Goal: Task Accomplishment & Management: Use online tool/utility

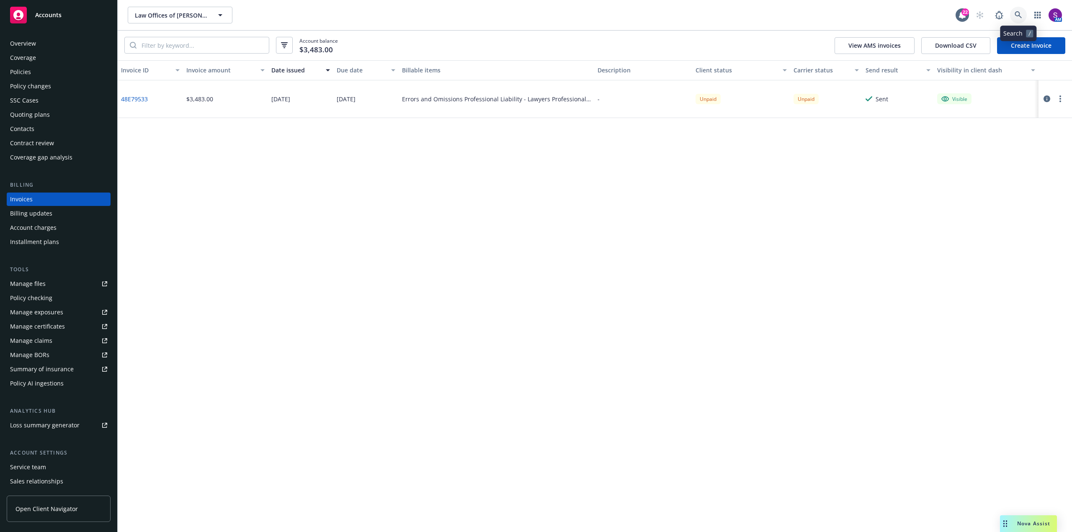
click at [1021, 12] on icon at bounding box center [1018, 15] width 8 height 8
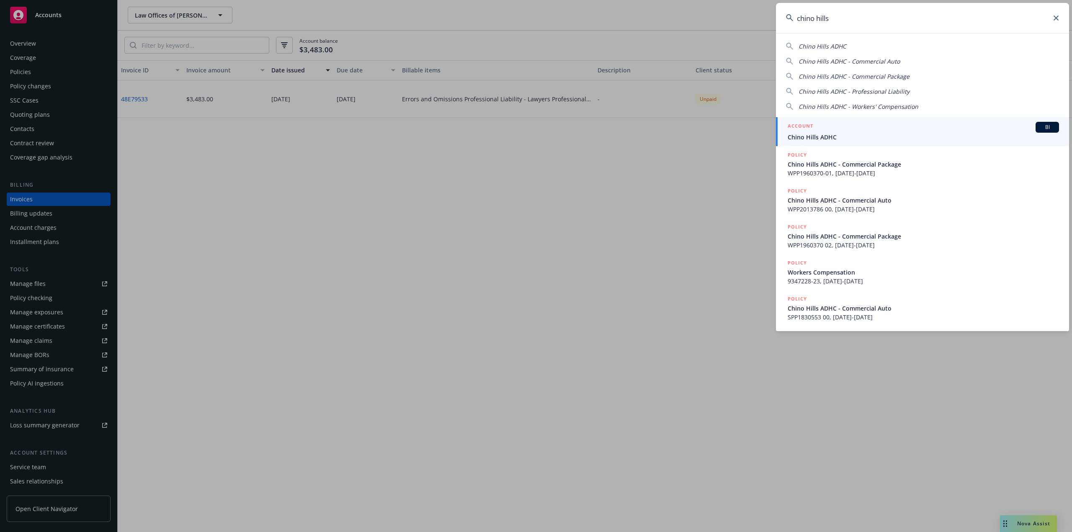
type input "chino hills"
click at [825, 139] on span "Chino Hills ADHC" at bounding box center [922, 137] width 271 height 9
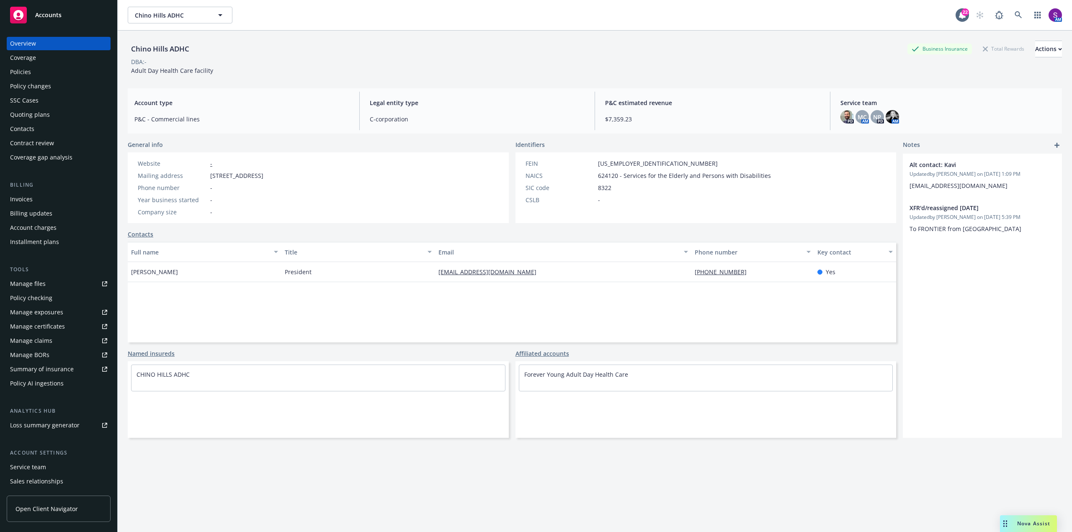
click at [26, 72] on div "Policies" at bounding box center [20, 71] width 21 height 13
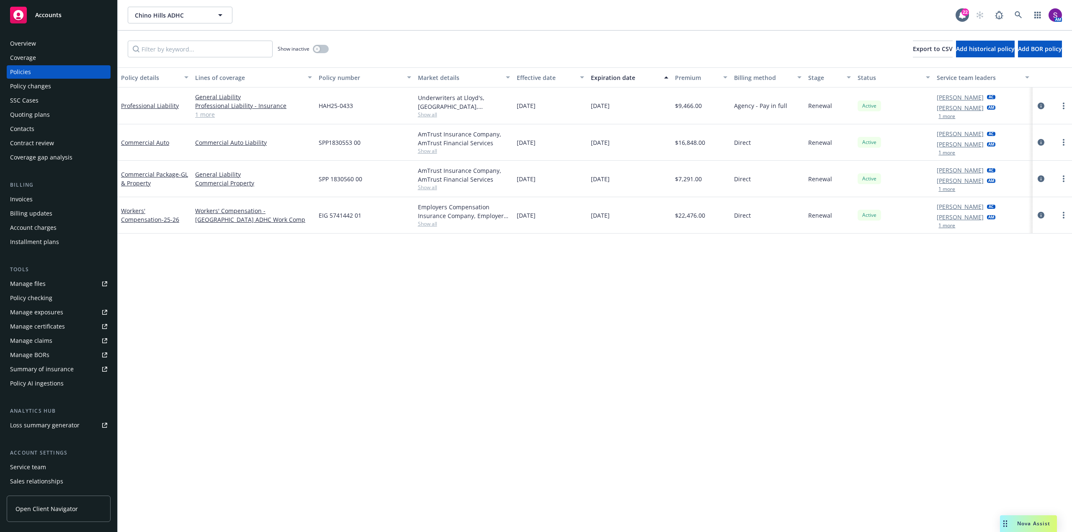
click at [46, 115] on div "Quoting plans" at bounding box center [30, 114] width 40 height 13
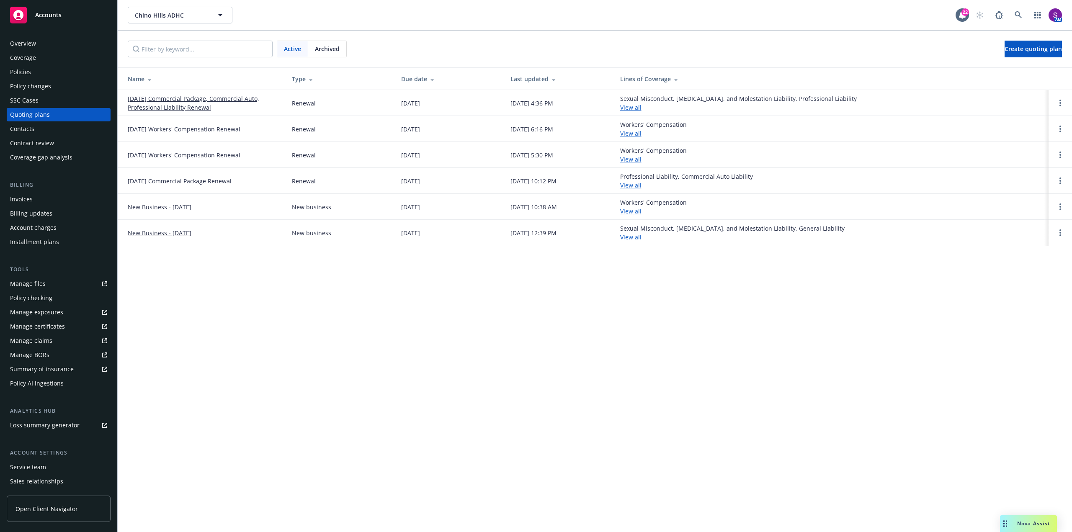
click at [189, 129] on link "[DATE] Workers' Compensation Renewal" at bounding box center [184, 129] width 113 height 9
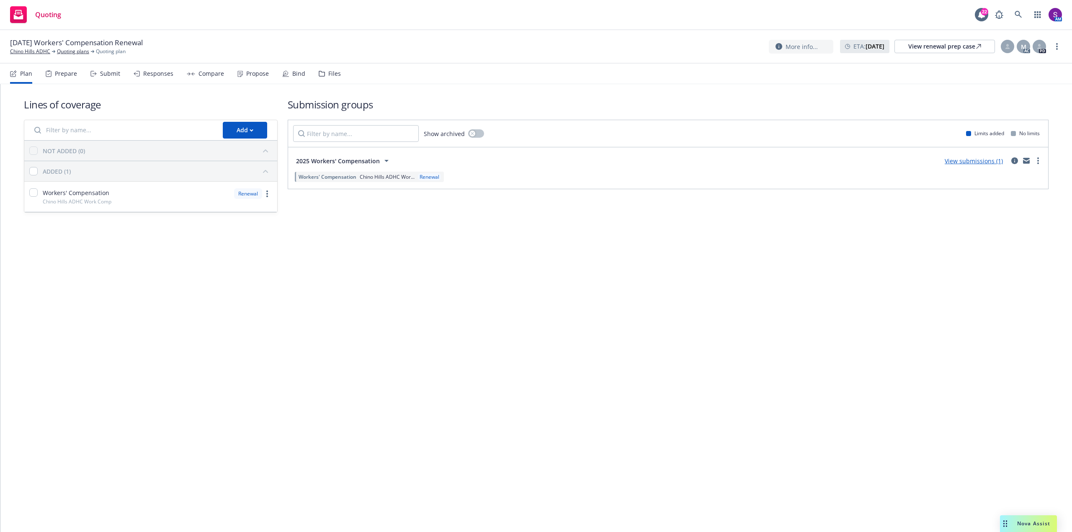
click at [65, 75] on div "Prepare" at bounding box center [66, 73] width 22 height 7
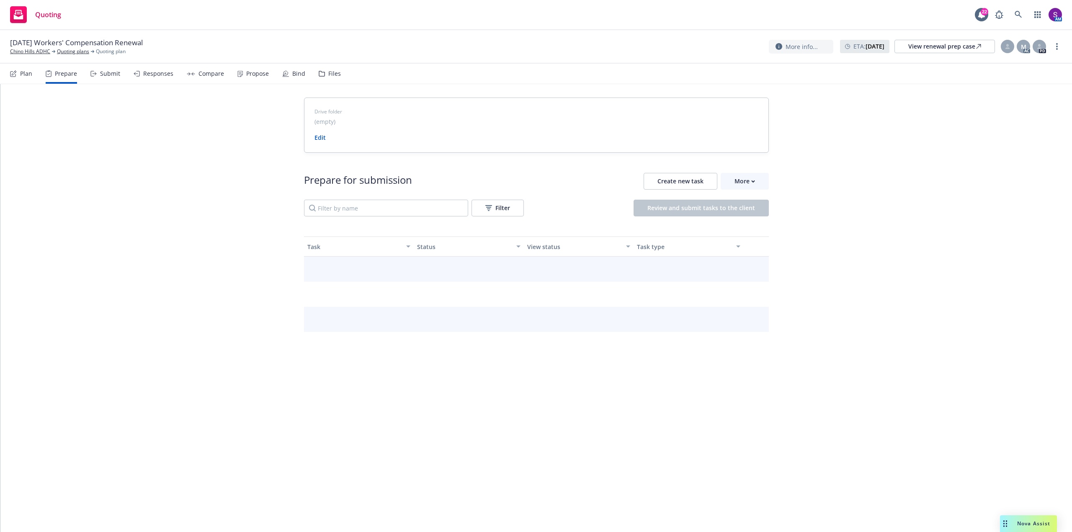
click at [113, 75] on div "Submit" at bounding box center [110, 73] width 20 height 7
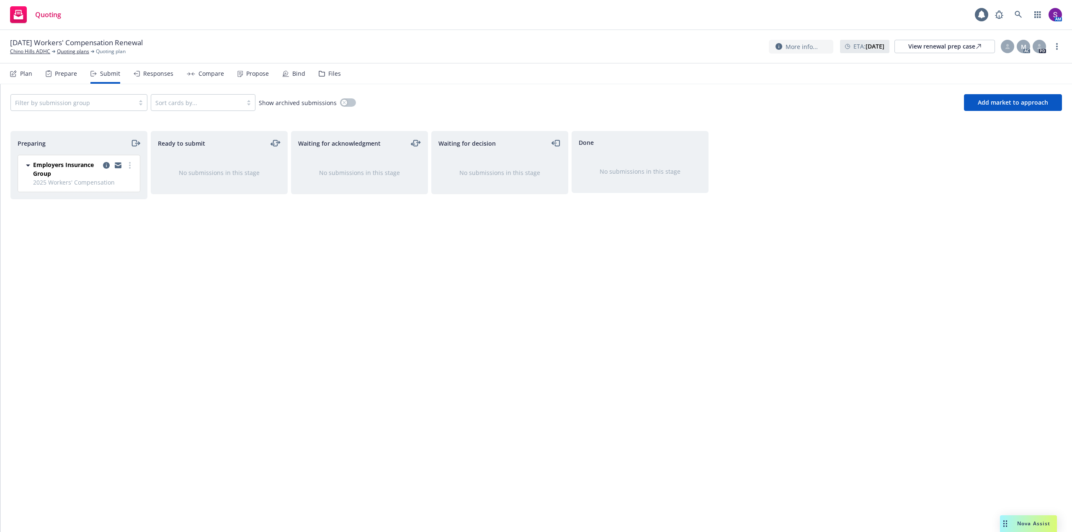
click at [160, 76] on div "Responses" at bounding box center [158, 73] width 30 height 7
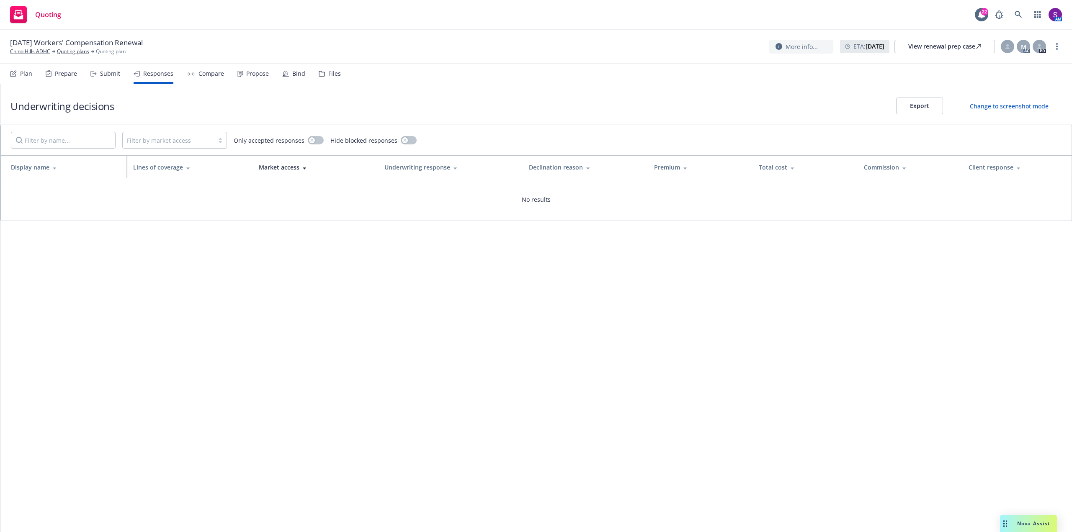
click at [62, 72] on div "Prepare" at bounding box center [66, 73] width 22 height 7
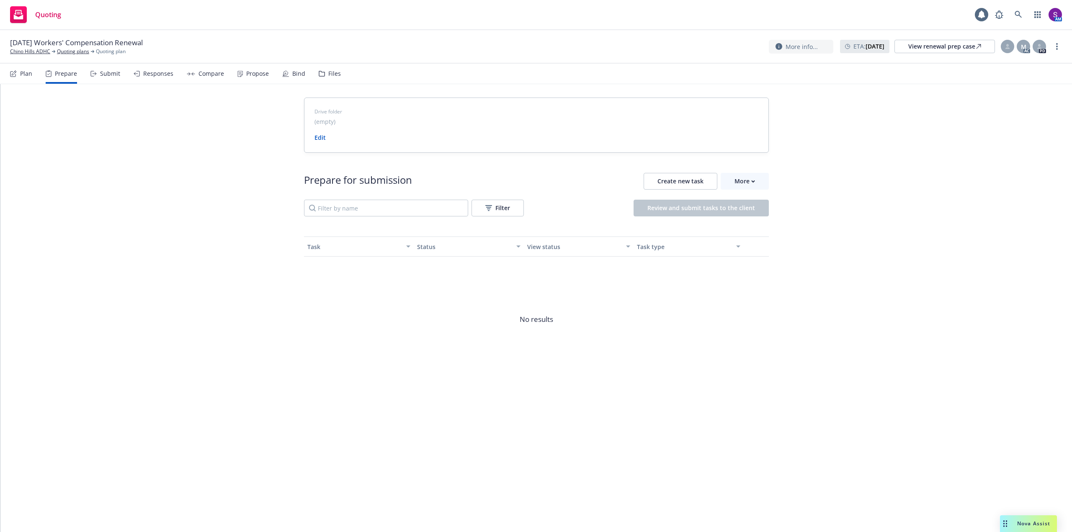
click at [95, 75] on icon at bounding box center [93, 74] width 6 height 6
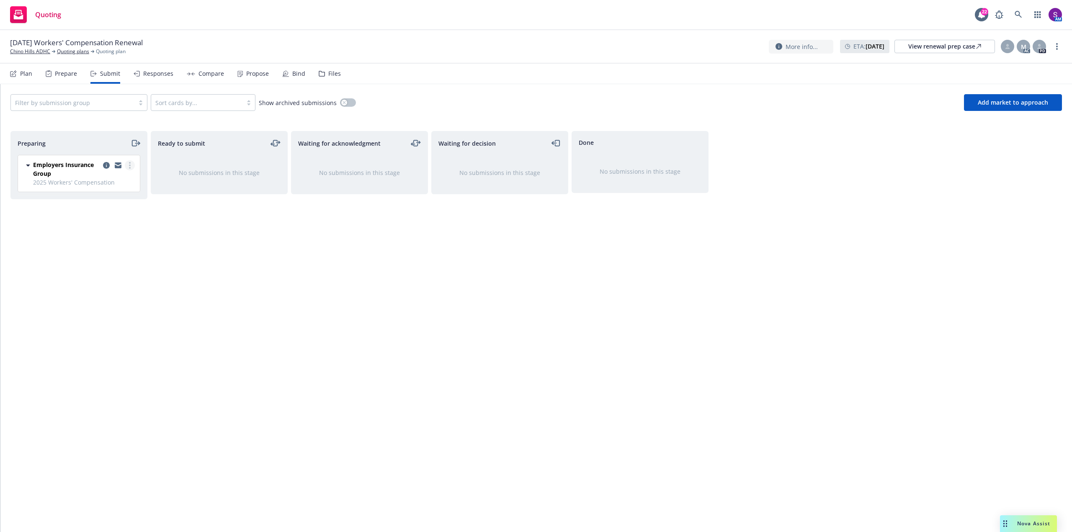
click at [130, 165] on circle "more" at bounding box center [130, 166] width 2 height 2
click at [987, 102] on span "Add market to approach" at bounding box center [1012, 102] width 70 height 8
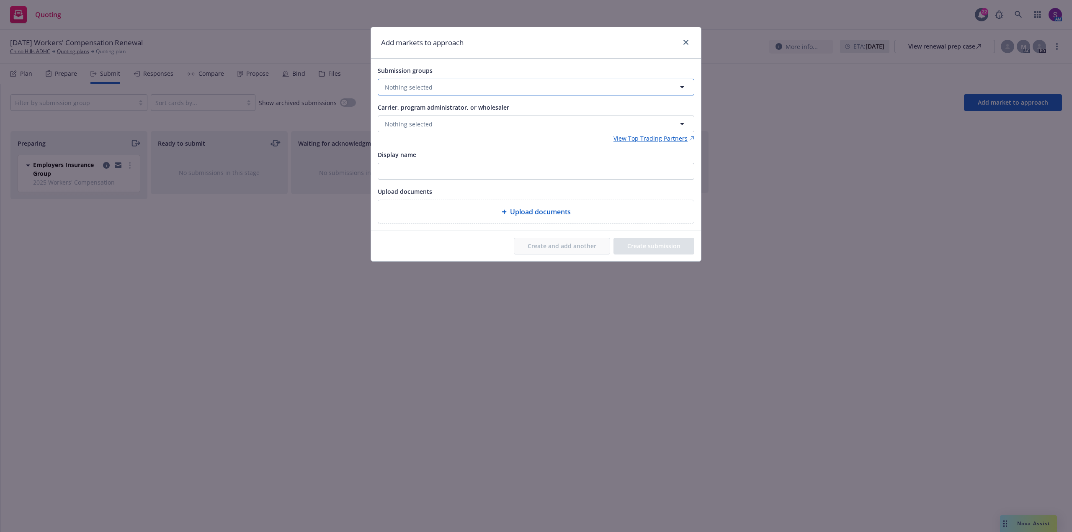
click at [411, 90] on span "Nothing selected" at bounding box center [409, 87] width 48 height 9
click at [425, 132] on span "2025 Workers' Compensation" at bounding box center [491, 127] width 182 height 9
checkbox input "true"
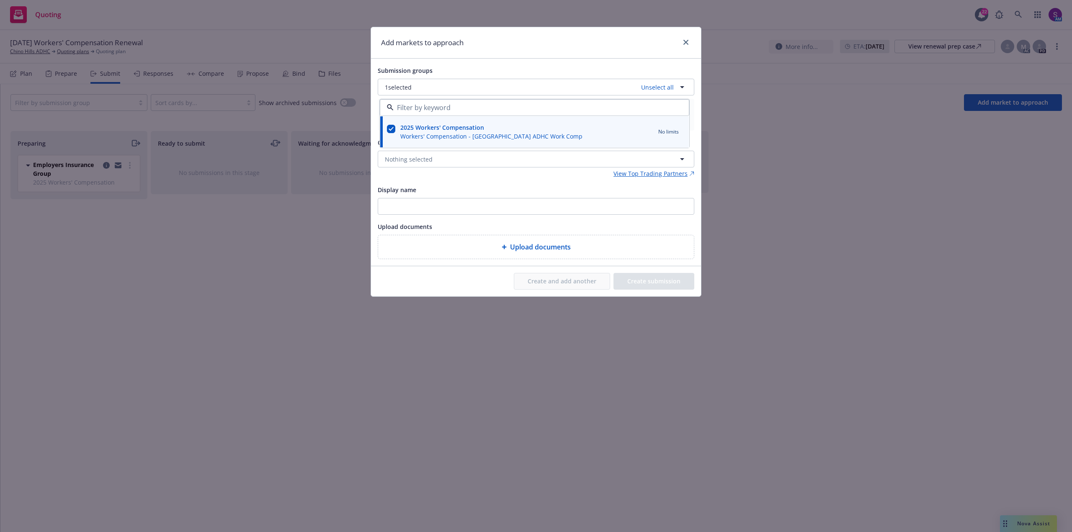
click at [414, 178] on div "Submission groups 1 selected Unselect all 2025 Workers' Compensation Workers' C…" at bounding box center [536, 162] width 316 height 194
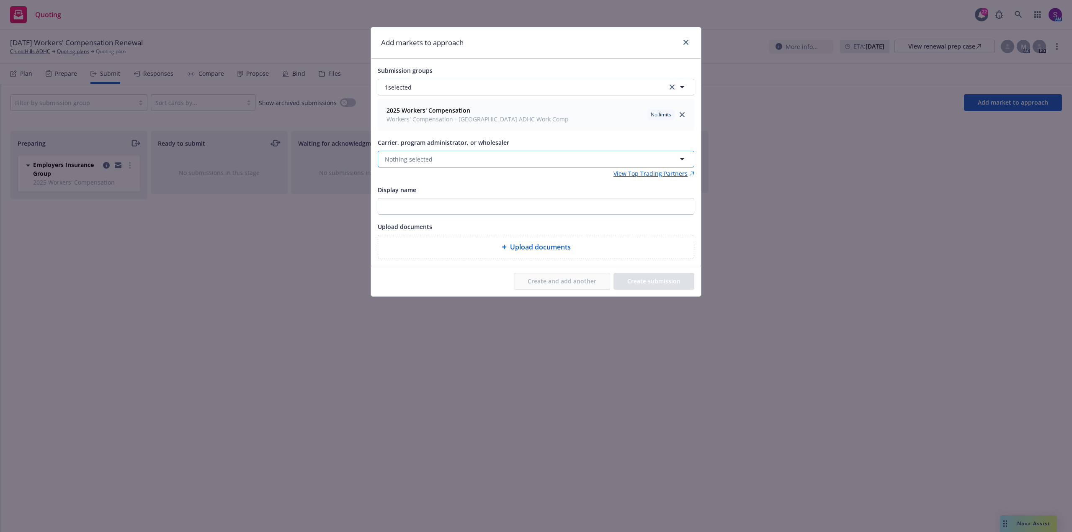
click at [410, 158] on span "Nothing selected" at bounding box center [409, 159] width 48 height 9
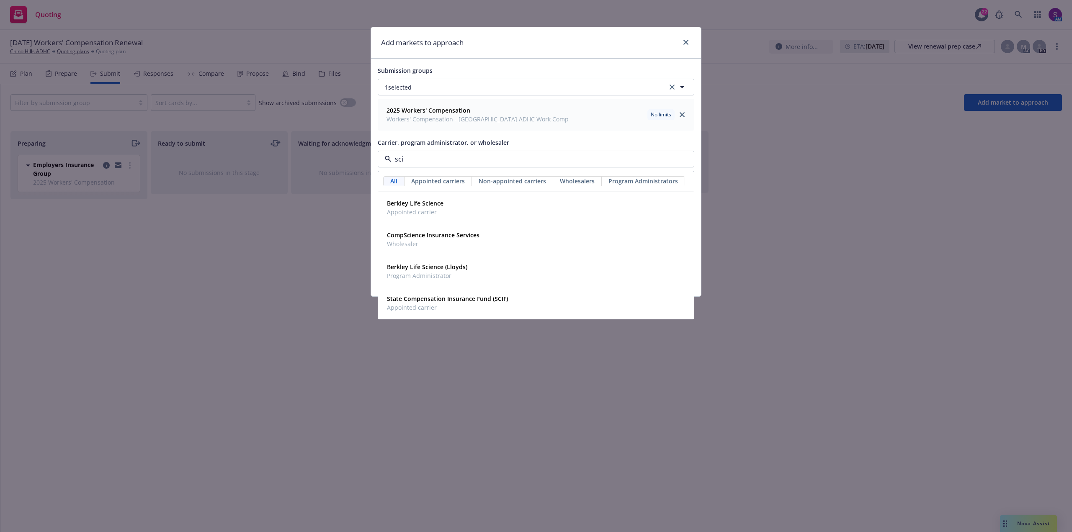
type input "scif"
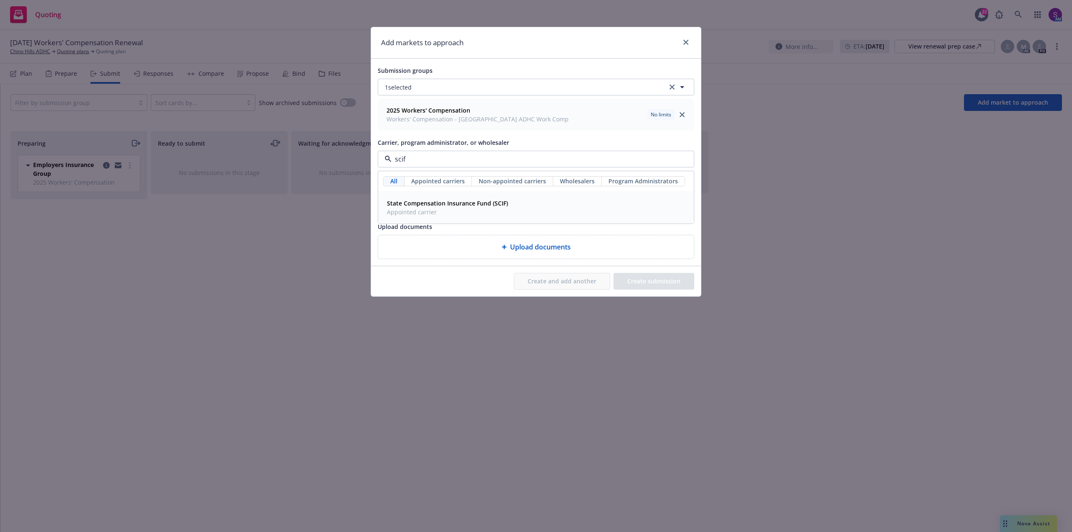
click at [415, 210] on span "Appointed carrier" at bounding box center [447, 212] width 121 height 9
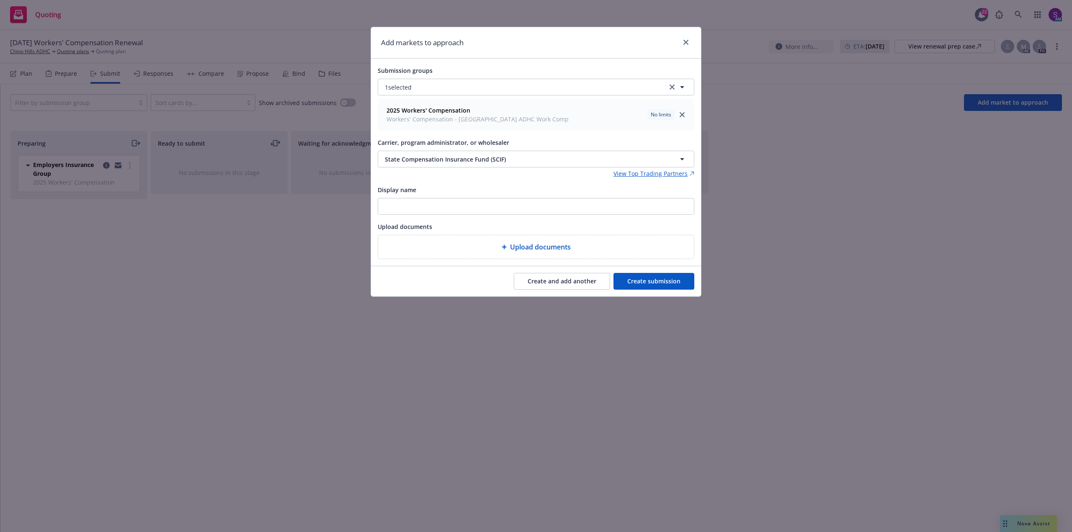
click at [573, 283] on button "Create and add another" at bounding box center [562, 281] width 96 height 17
click at [408, 159] on span "Nothing selected" at bounding box center [409, 159] width 48 height 9
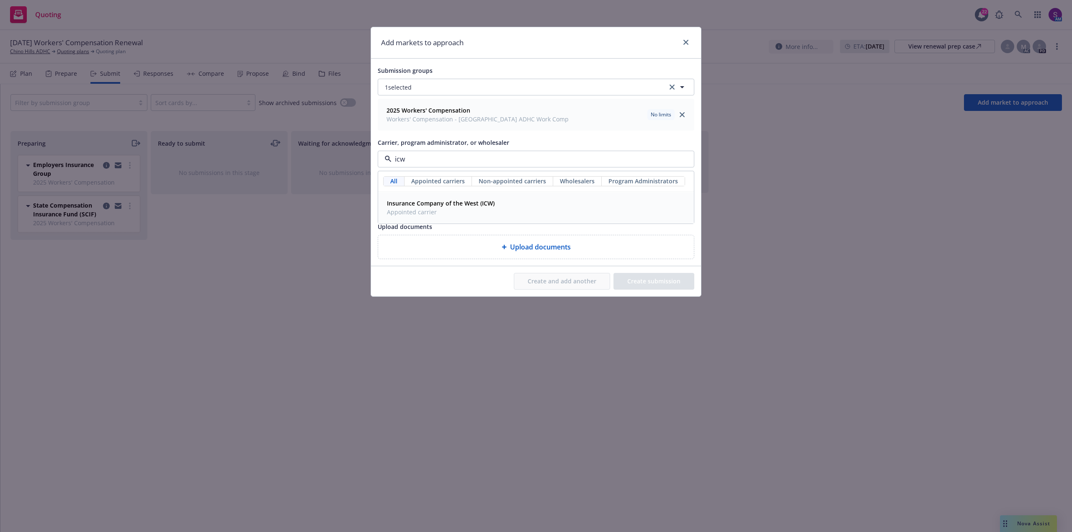
click at [421, 203] on strong "Insurance Company of the West (ICW)" at bounding box center [441, 203] width 108 height 8
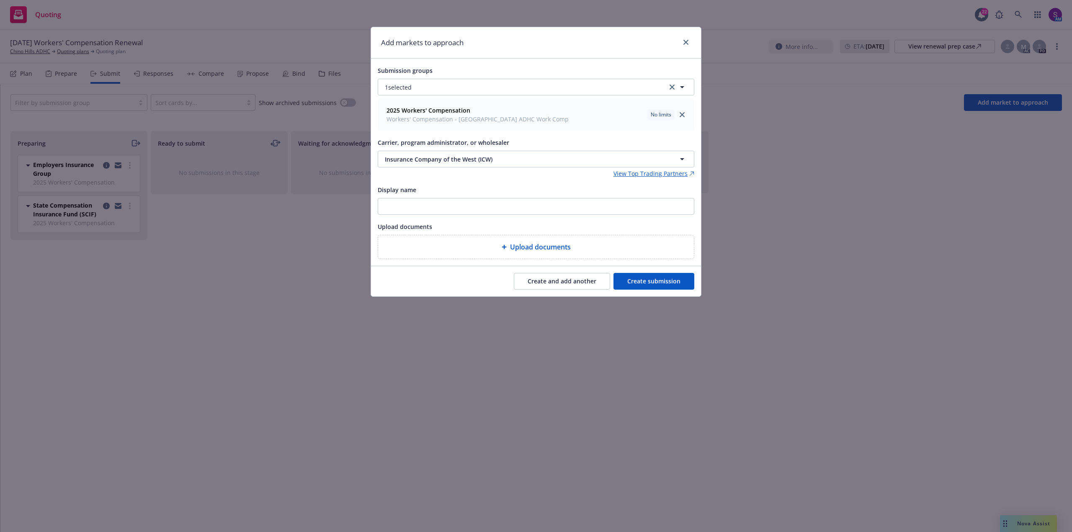
click at [554, 280] on button "Create and add another" at bounding box center [562, 281] width 96 height 17
click at [412, 155] on span "Nothing selected" at bounding box center [409, 159] width 48 height 9
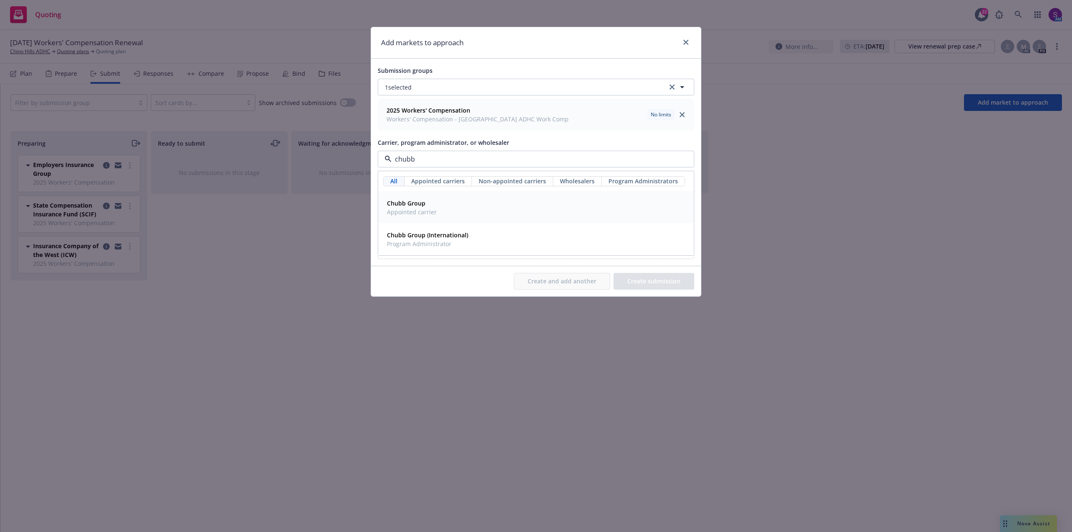
click at [414, 206] on strong "Chubb Group" at bounding box center [406, 203] width 39 height 8
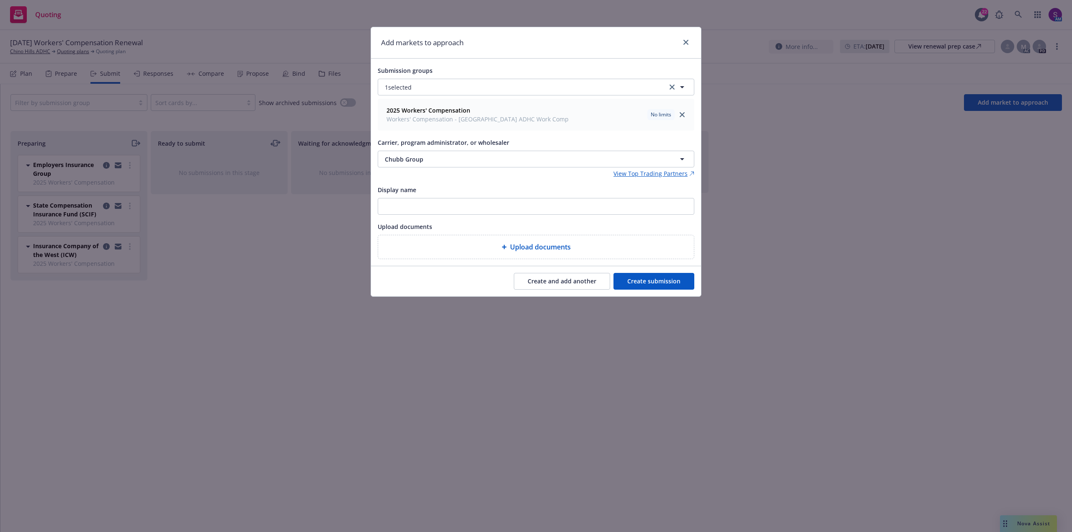
click at [550, 283] on button "Create and add another" at bounding box center [562, 281] width 96 height 17
click at [395, 160] on span "Nothing selected" at bounding box center [409, 159] width 48 height 9
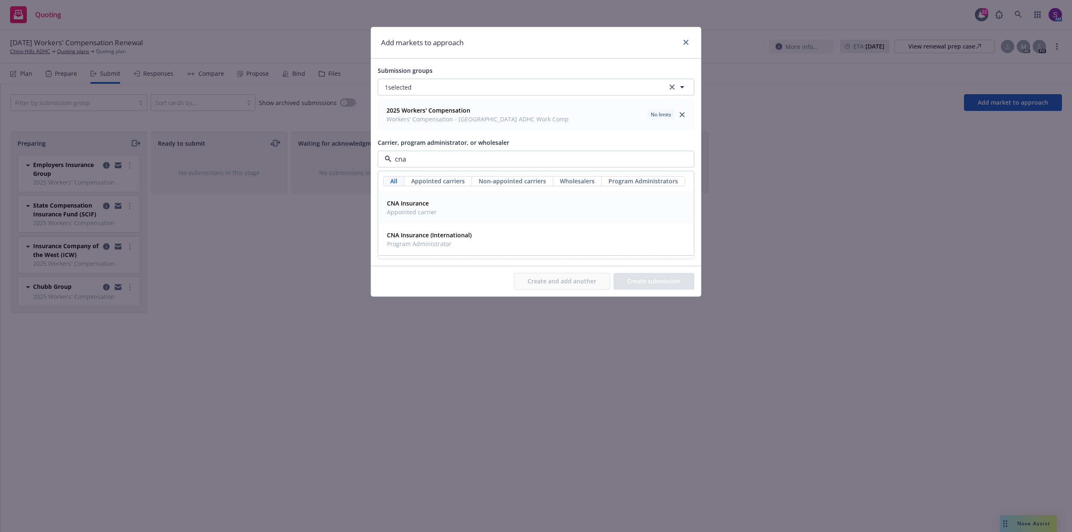
click at [410, 215] on span "Appointed carrier" at bounding box center [412, 212] width 50 height 9
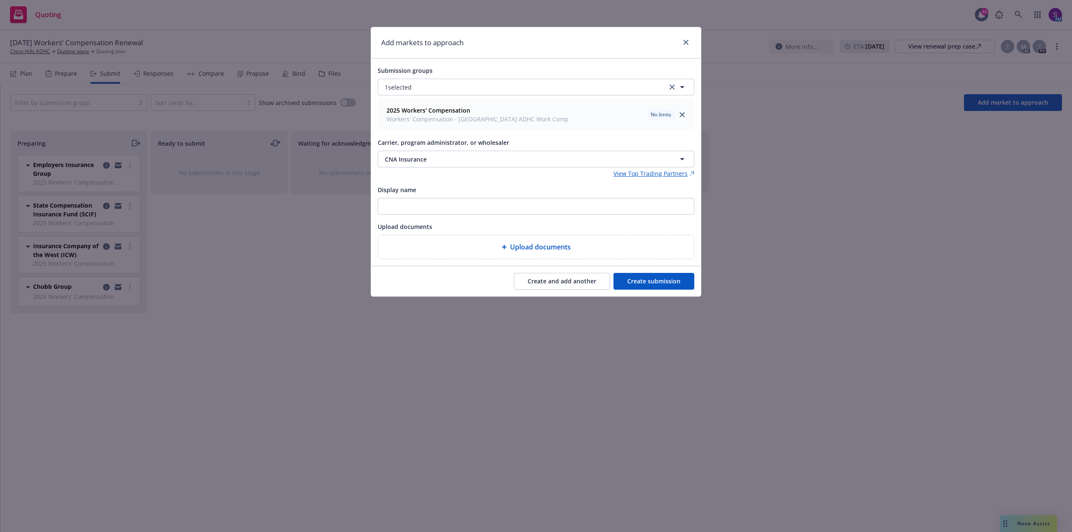
click at [552, 283] on button "Create and add another" at bounding box center [562, 281] width 96 height 17
click at [419, 152] on button "Nothing selected" at bounding box center [536, 159] width 316 height 17
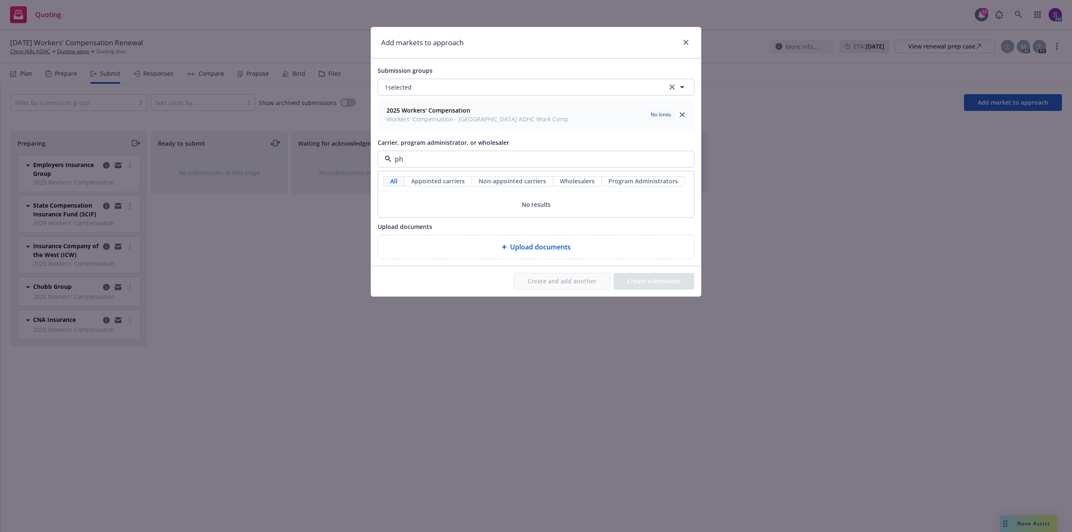
type input "p"
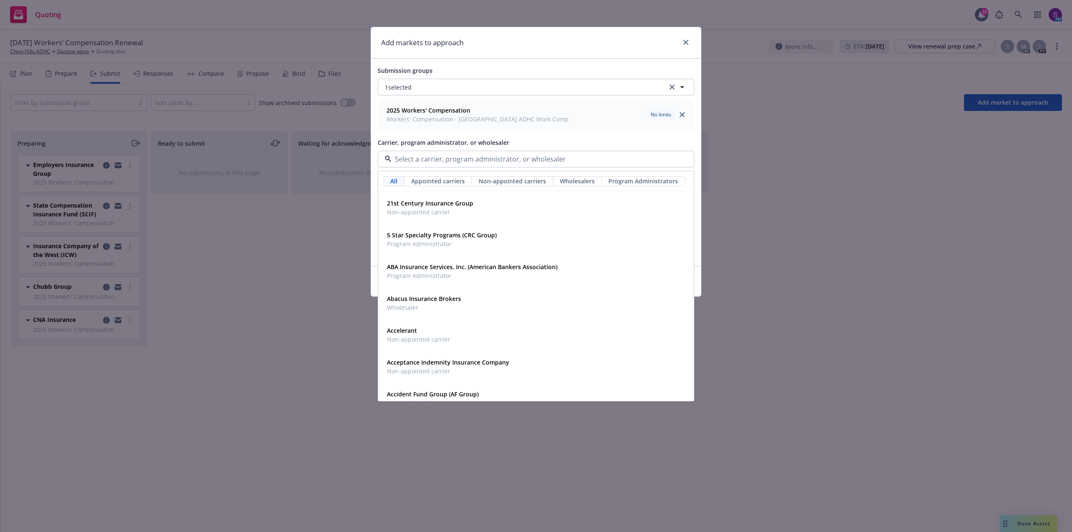
click at [258, 267] on div "Add markets to approach Submission groups 1 selected 2025 Workers' Compensation…" at bounding box center [536, 266] width 1072 height 532
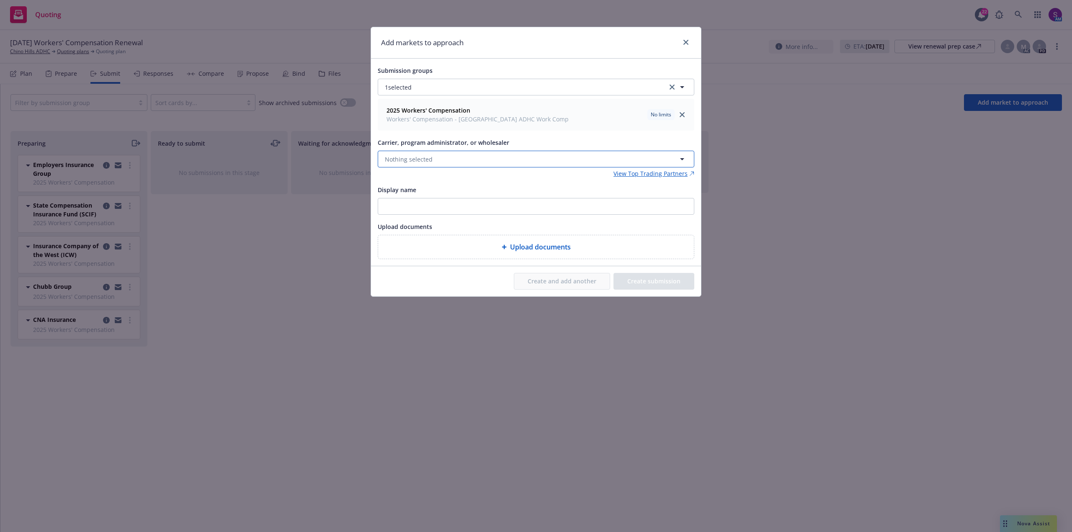
click at [400, 159] on span "Nothing selected" at bounding box center [409, 159] width 48 height 9
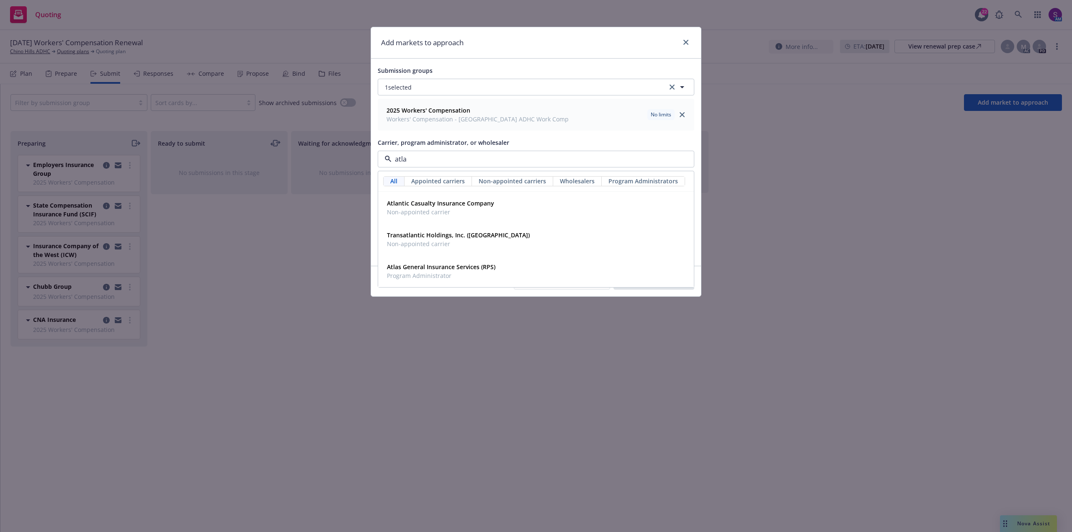
type input "atlas"
click at [406, 209] on span "Program Administrator" at bounding box center [441, 212] width 108 height 9
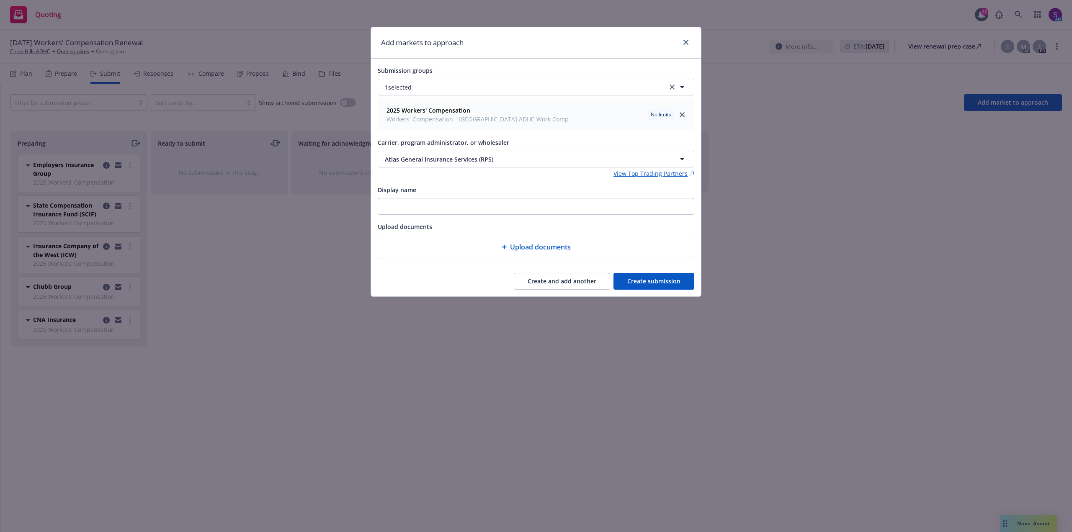
click at [670, 283] on button "Create submission" at bounding box center [653, 281] width 81 height 17
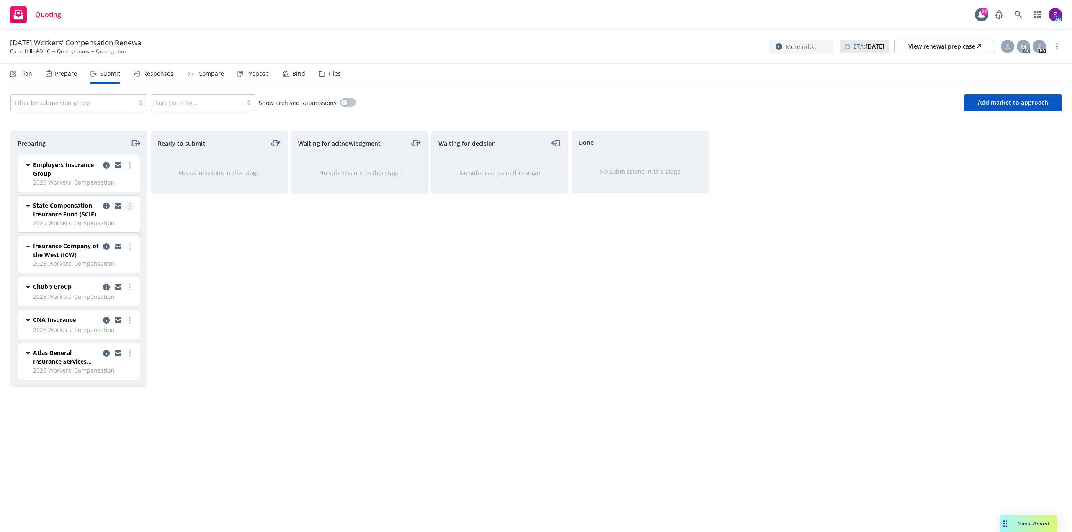
click at [128, 207] on link "more" at bounding box center [130, 206] width 10 height 10
click at [113, 278] on link "Add accepted decision" at bounding box center [93, 273] width 84 height 17
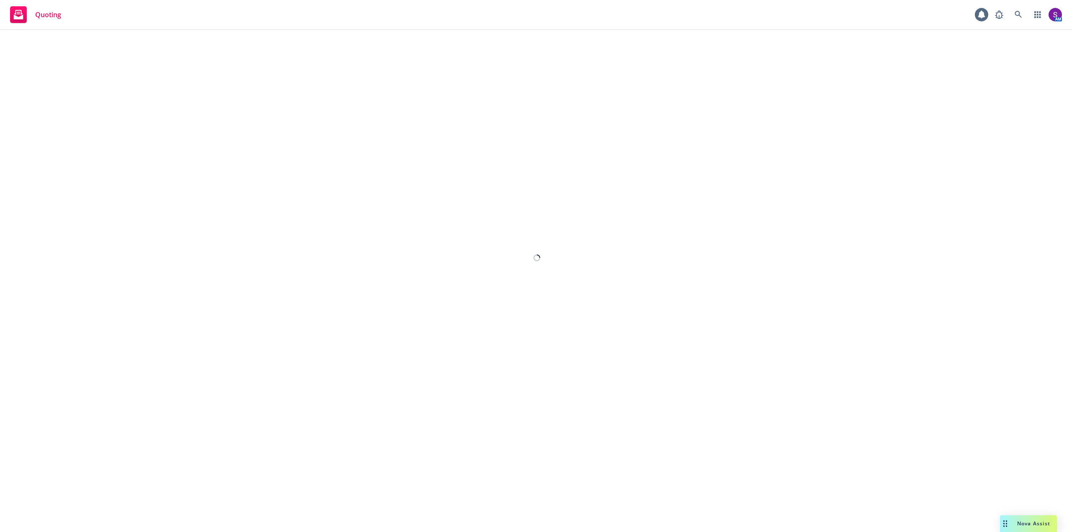
select select "12"
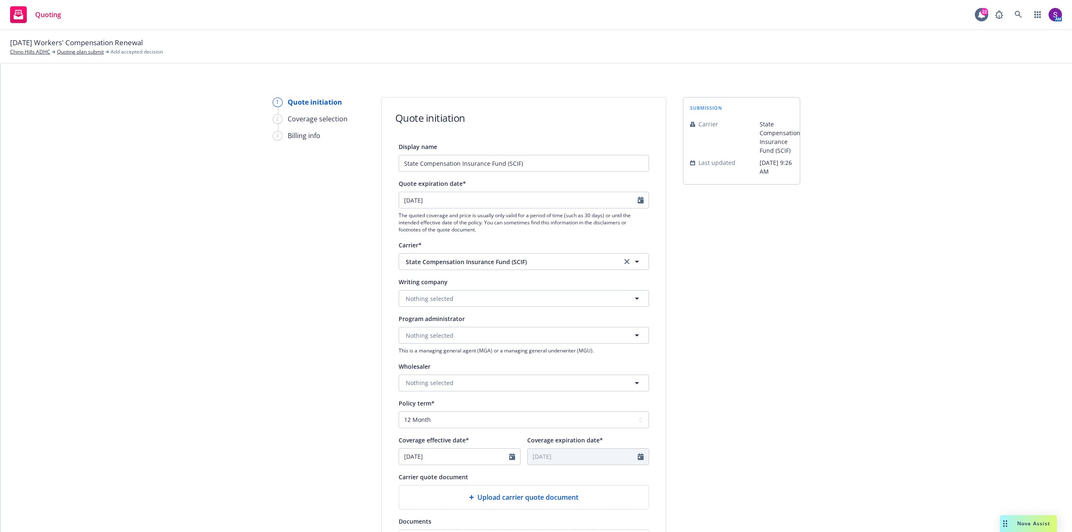
click at [512, 457] on div at bounding box center [514, 457] width 11 height 16
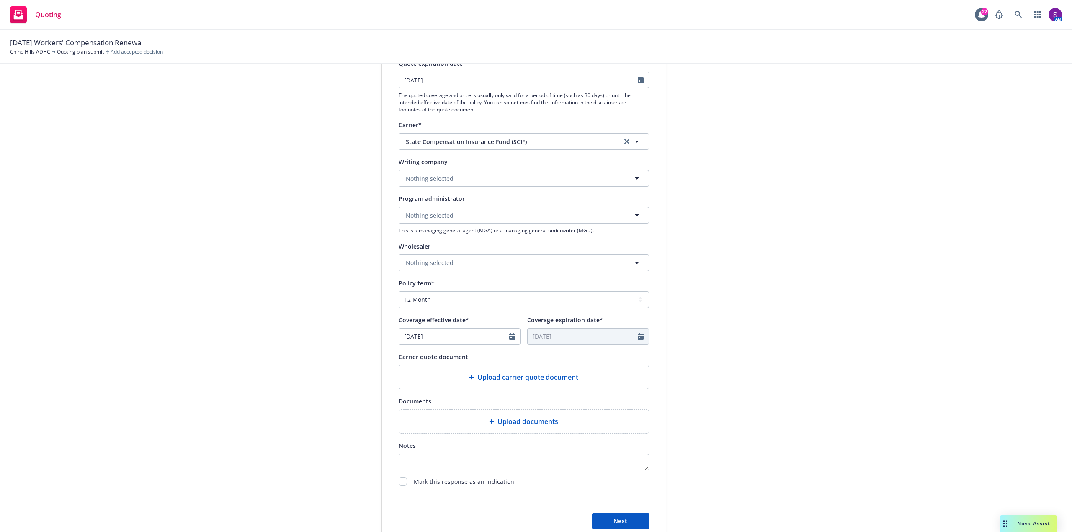
scroll to position [126, 0]
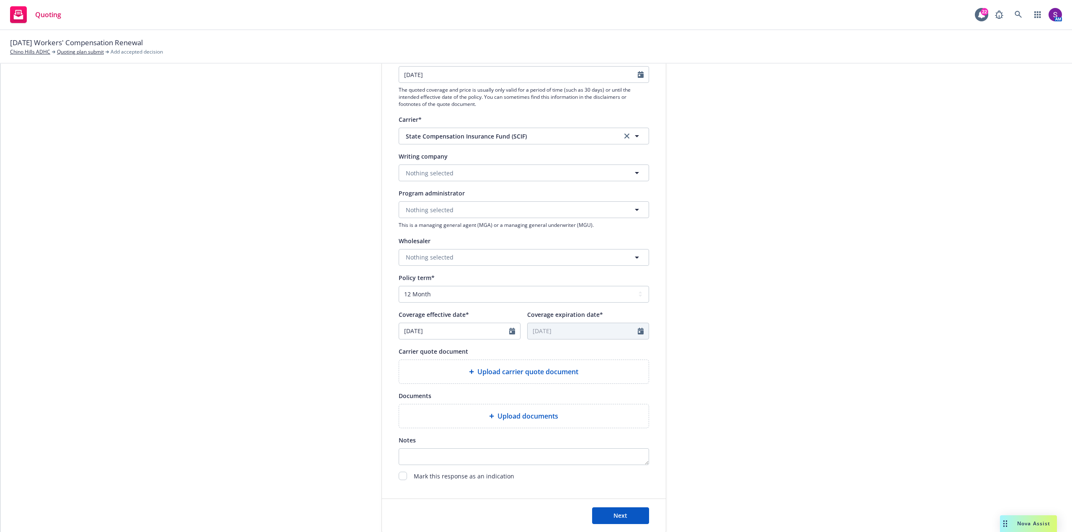
click at [502, 377] on div "Upload carrier quote document" at bounding box center [523, 371] width 249 height 23
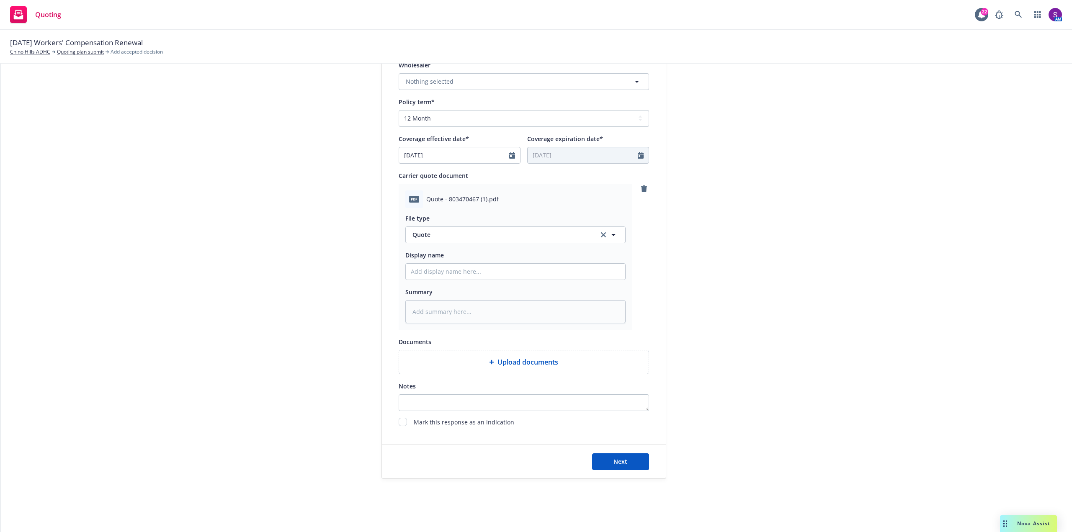
scroll to position [302, 0]
click at [452, 270] on input "Display name" at bounding box center [515, 271] width 219 height 16
type textarea "x"
type input "W"
type textarea "x"
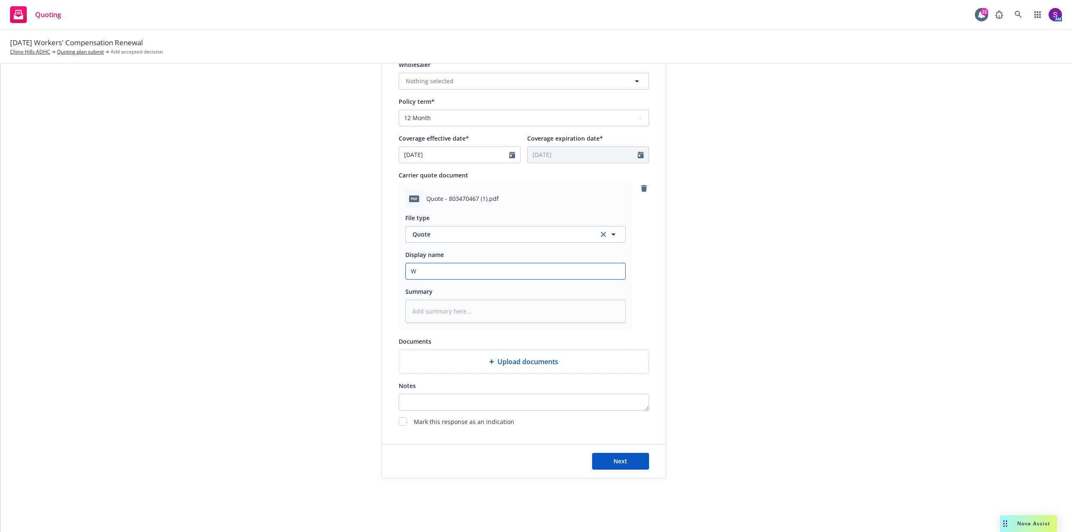
type input "Wo"
type textarea "x"
type input "Wor"
type textarea "x"
type input "Work"
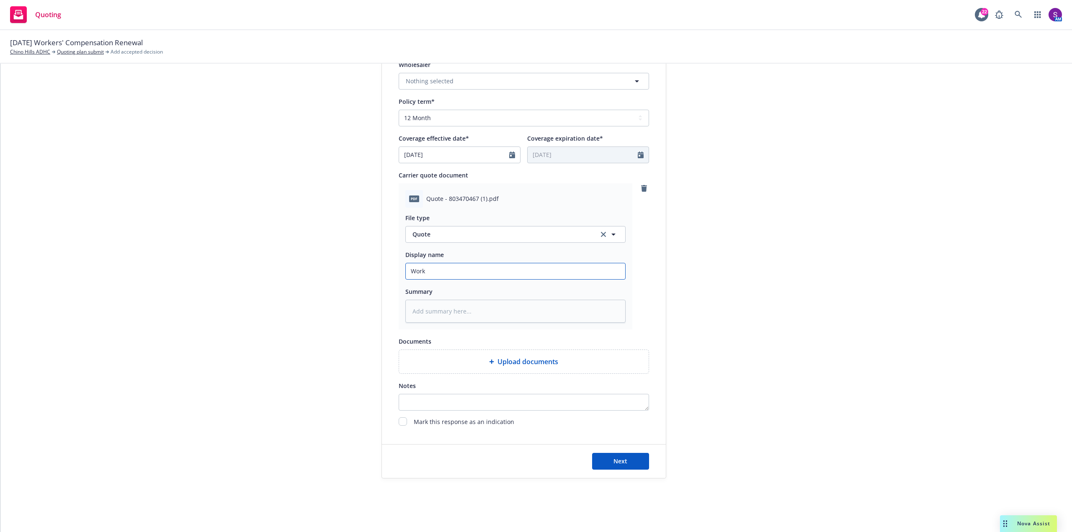
type textarea "x"
type input "Worke"
type textarea "x"
type input "Worker"
type textarea "x"
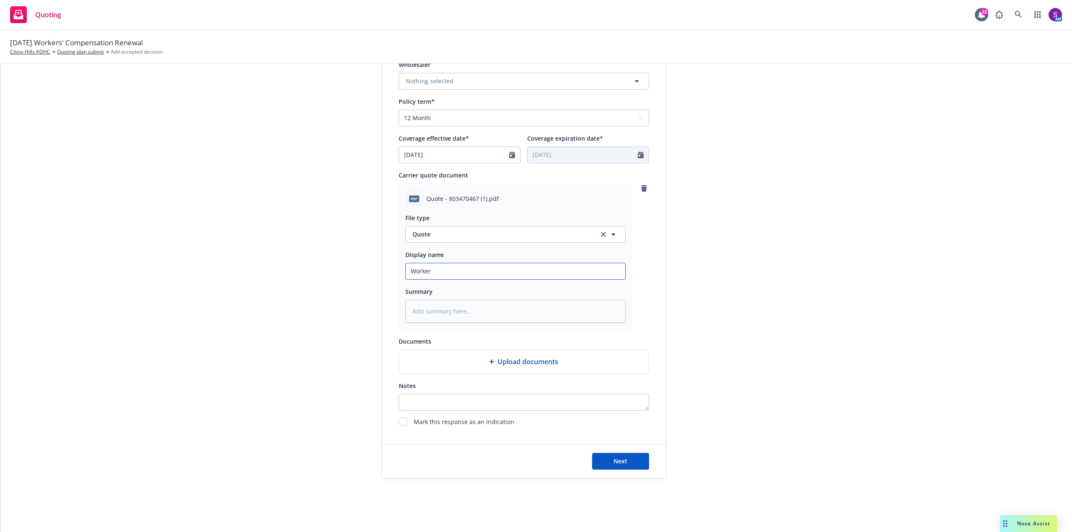
type input "Workers"
type textarea "x"
type input "Workers"
type textarea "x"
type input "Workers C"
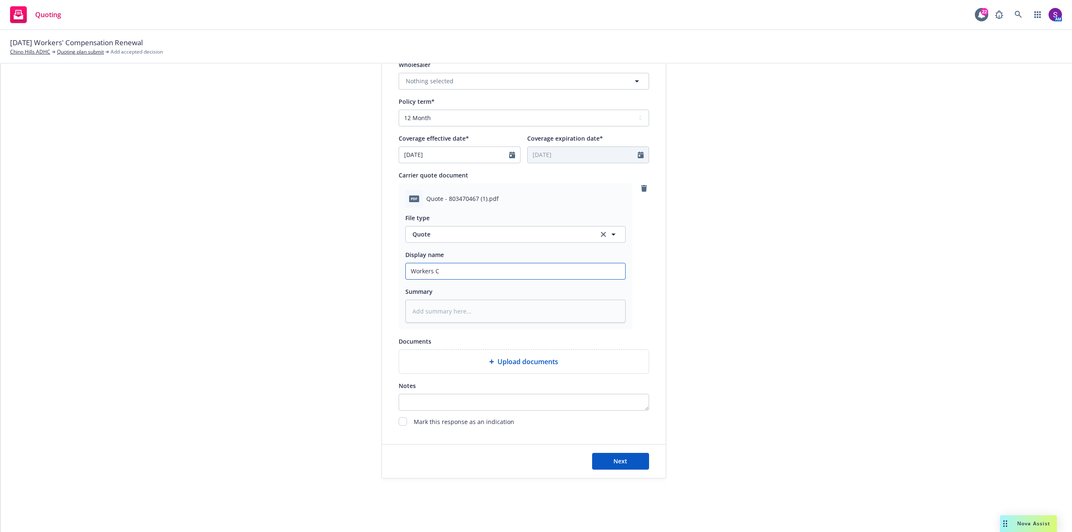
type textarea "x"
type input "Workers CO"
type textarea "x"
type input "Workers COm"
type textarea "x"
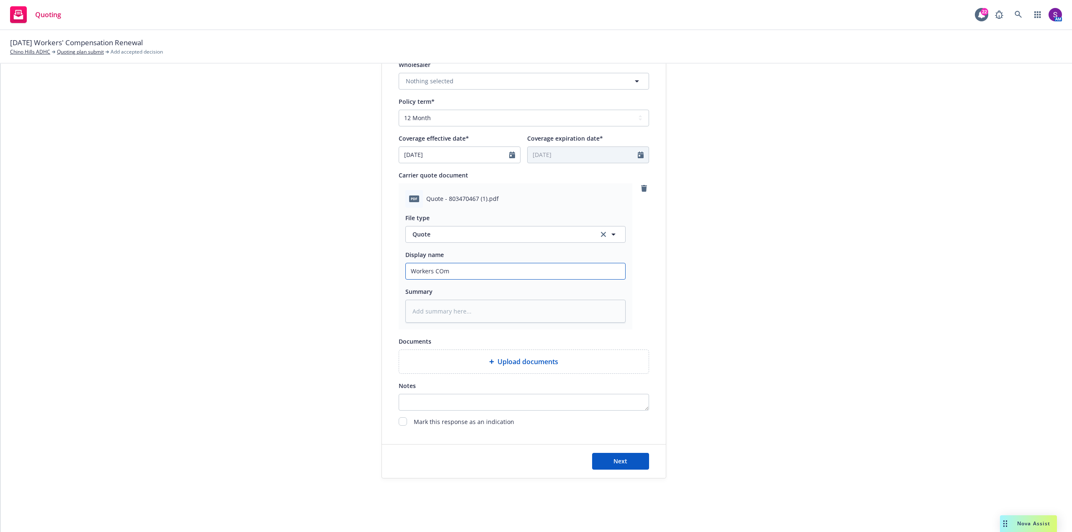
type input "Workers COmp"
type textarea "x"
type input "Workers COmpe"
type textarea "x"
type input "Workers COmpen"
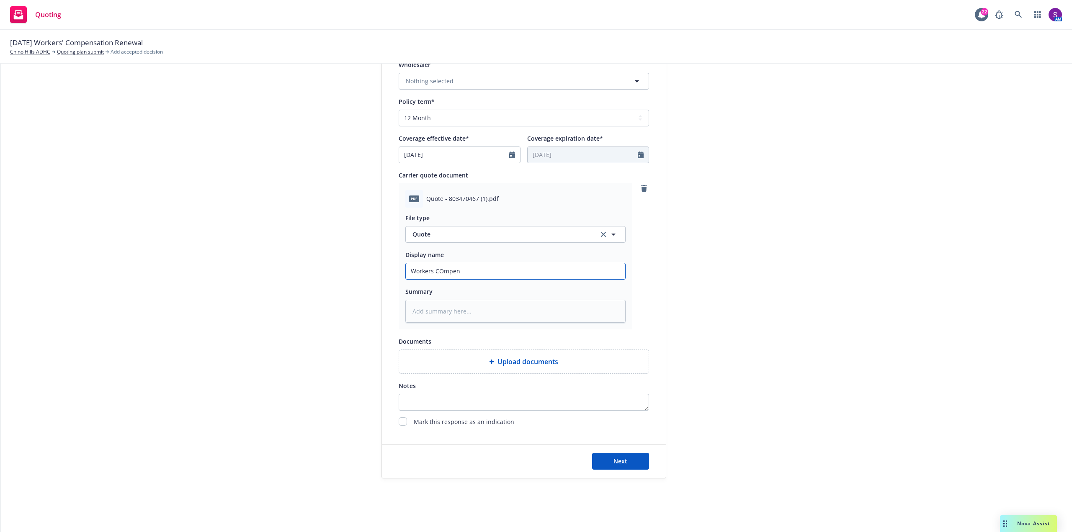
type textarea "x"
type input "Workers COmpens"
type textarea "x"
type input "Workers COmpensa"
type textarea "x"
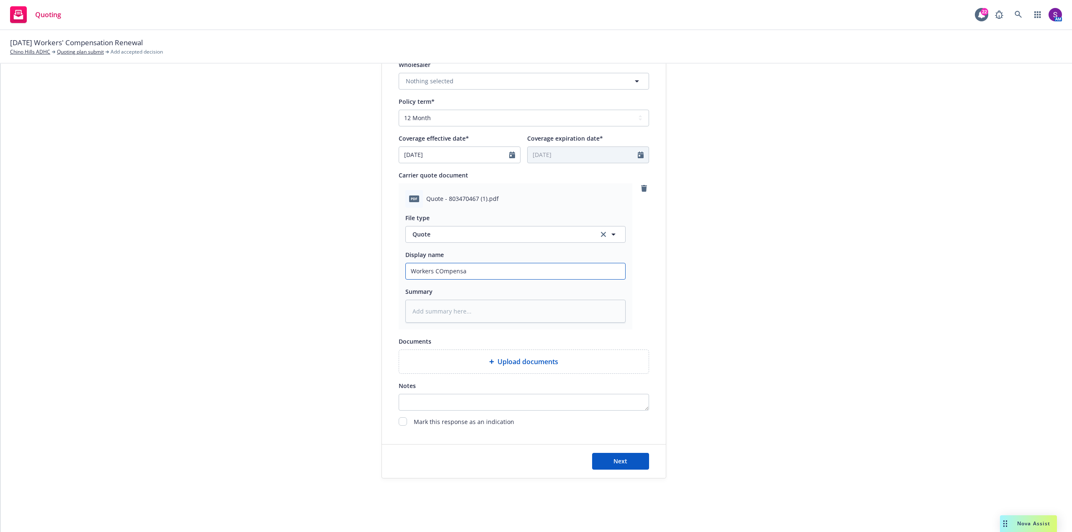
type input "Workers COmpensat"
type textarea "x"
type input "Workers COmpensati"
type textarea "x"
type input "Workers COmpensatio"
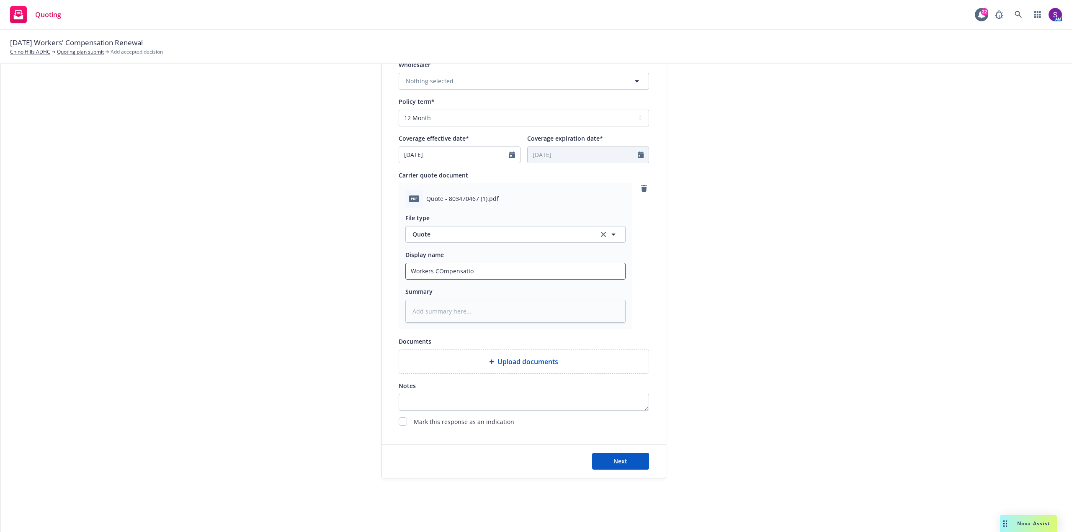
type textarea "x"
type input "Workers COmpensation"
click at [440, 270] on input "Workers COmpensation" at bounding box center [515, 271] width 219 height 16
type textarea "x"
type input "Workers Cmpensation"
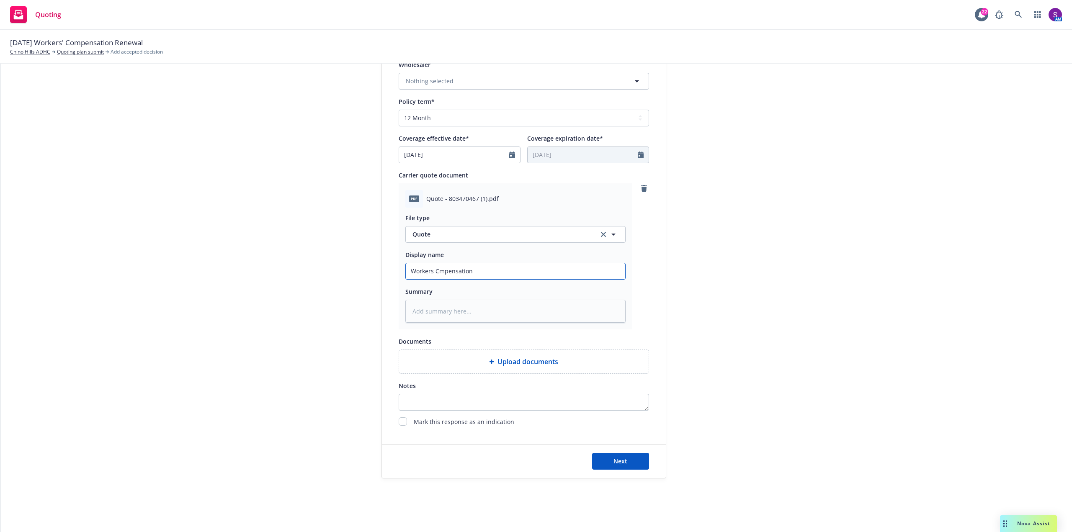
type textarea "x"
type input "Workers COmpensation"
type textarea "x"
type input "Workers Cmpensation"
type textarea "x"
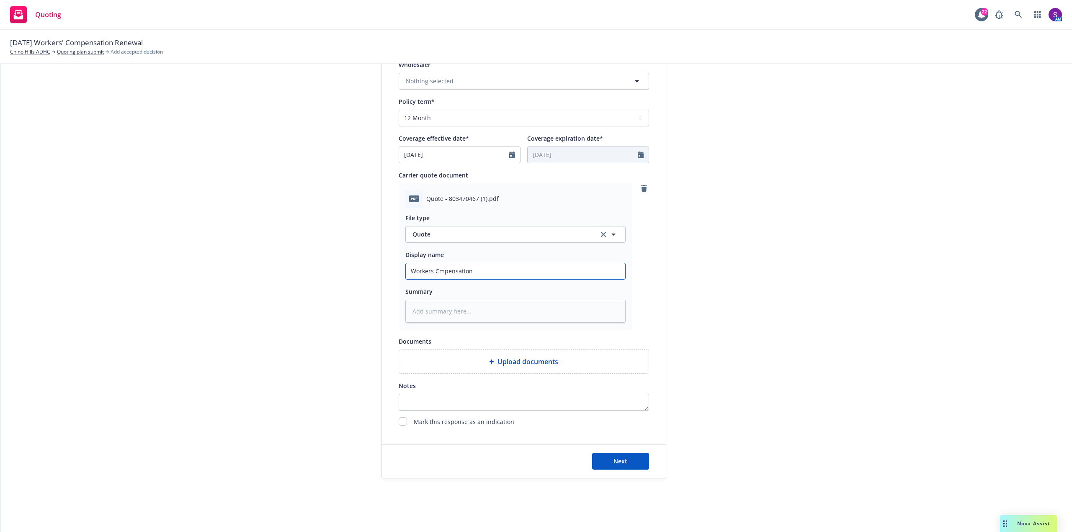
type input "Workers COmpensation"
type textarea "x"
type input "Workers Cmpensation"
type textarea "x"
type input "Workers Compensation"
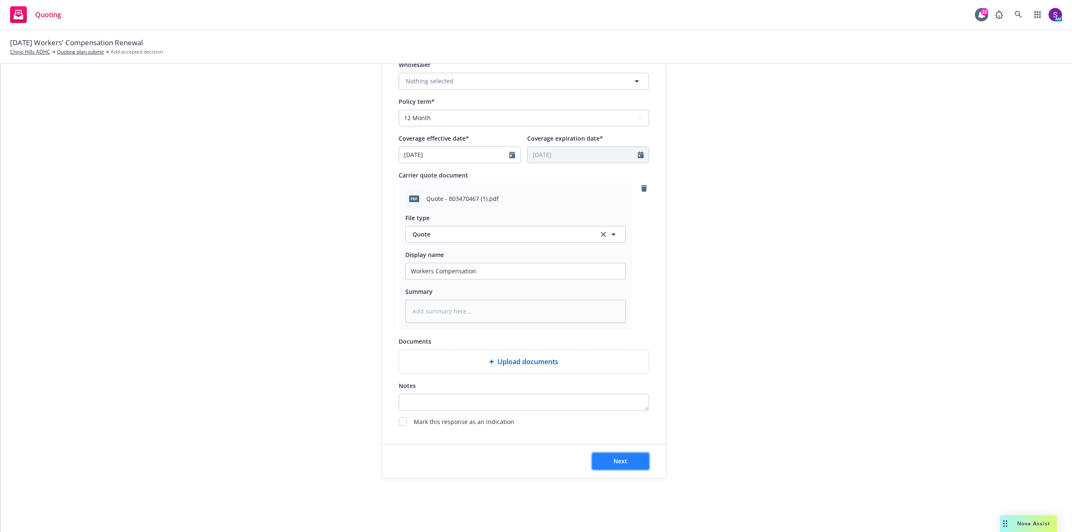
click at [618, 462] on span "Next" at bounding box center [620, 461] width 14 height 8
click at [503, 361] on span "Upload documents" at bounding box center [527, 362] width 61 height 10
type textarea "x"
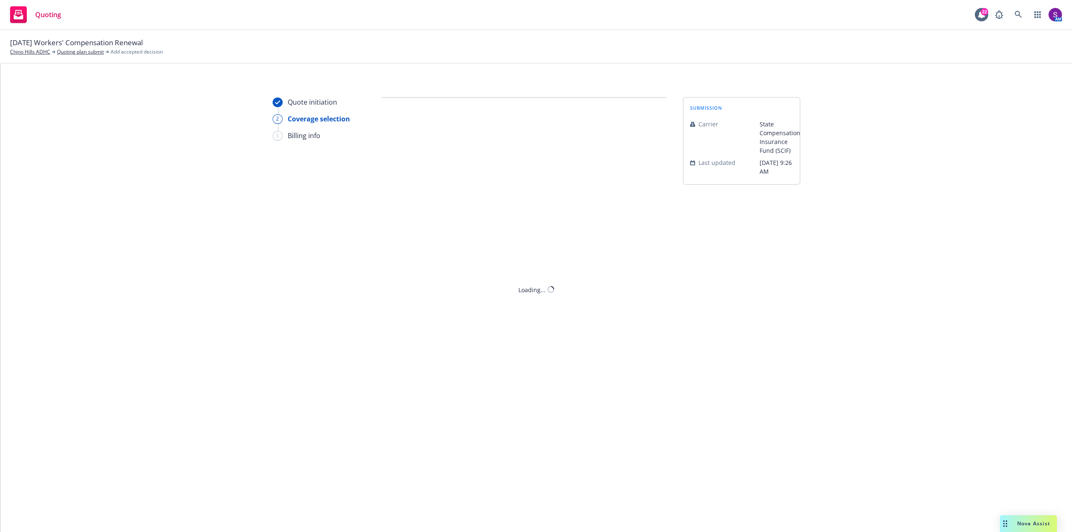
scroll to position [0, 0]
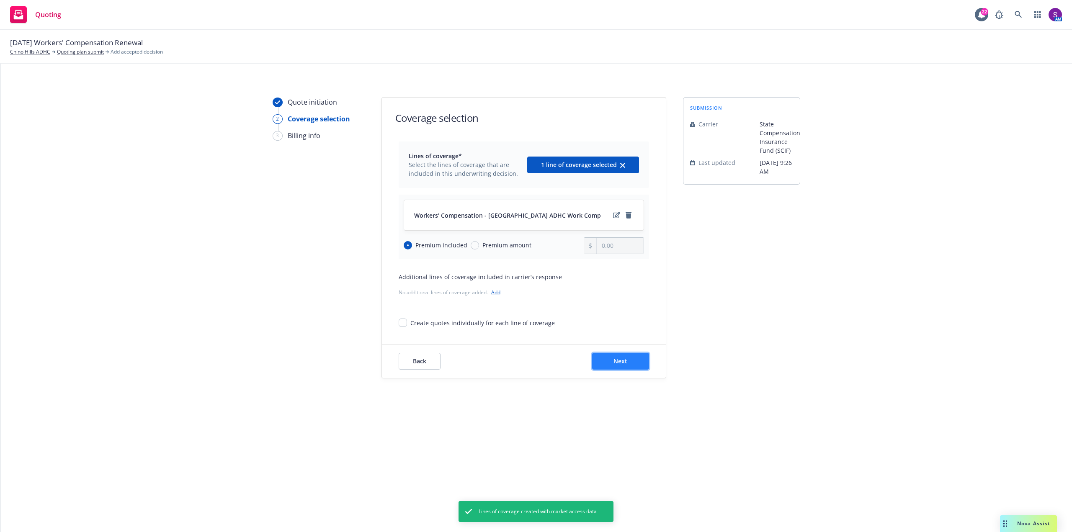
click at [626, 362] on span "Next" at bounding box center [620, 361] width 14 height 8
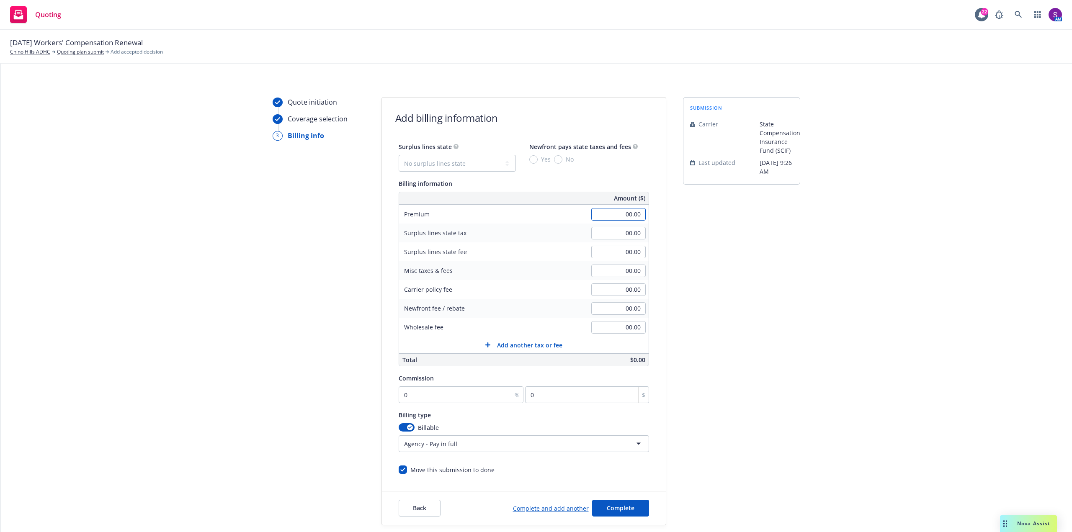
click at [614, 208] on input "00.00" at bounding box center [618, 214] width 54 height 13
type input "3"
type input "38,026.00"
click at [626, 271] on input "00.00" at bounding box center [618, 271] width 54 height 13
type input "1,915.56"
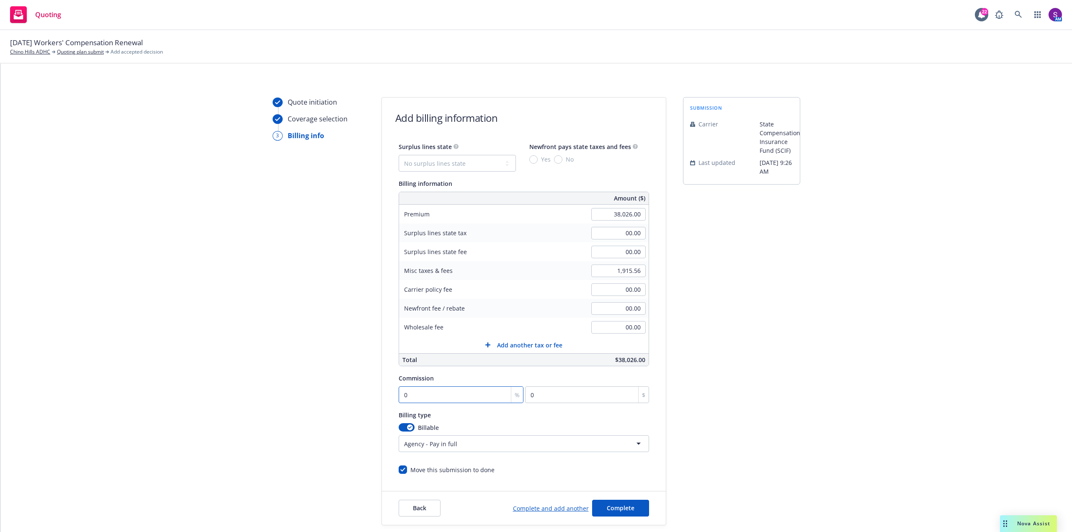
click at [432, 396] on input "0" at bounding box center [460, 394] width 125 height 17
type input "1"
type input "380.26"
type input "10"
type input "3802.6"
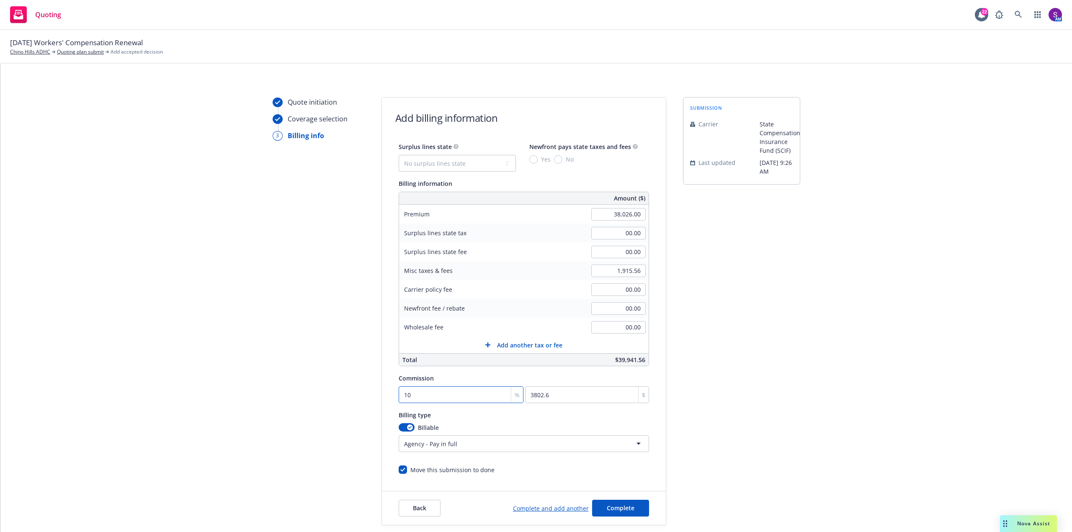
type input "10"
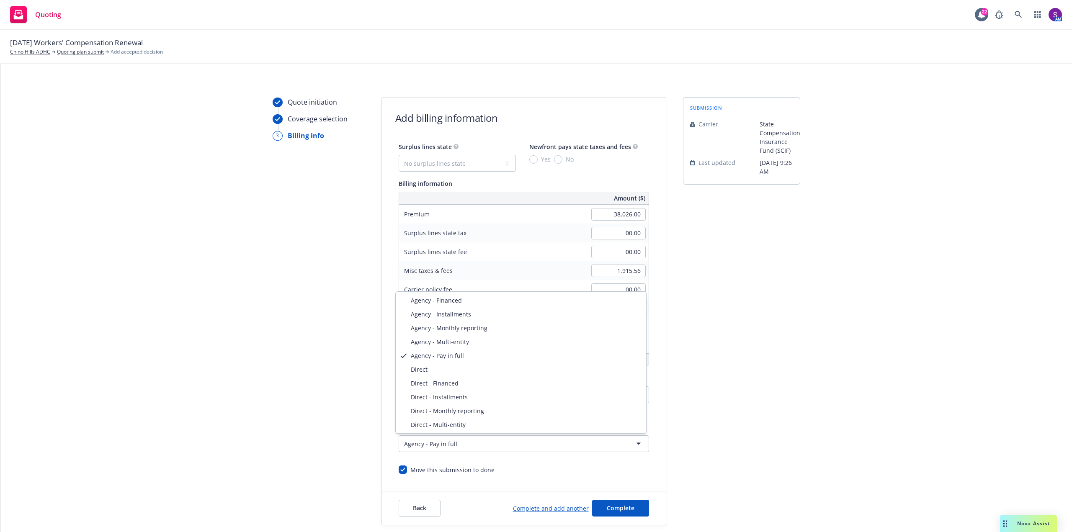
click at [465, 446] on html "Quoting 22 AM 10/05/25 Workers' Compensation Renewal Chino Hills ADHC Quoting p…" at bounding box center [536, 266] width 1072 height 532
select select "DIRECT"
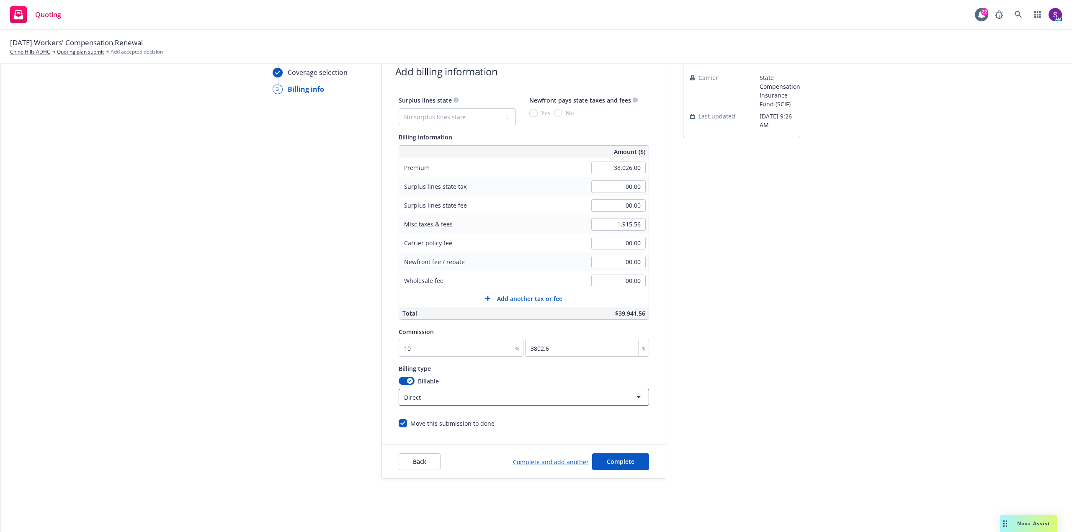
scroll to position [47, 0]
click at [624, 460] on span "Complete" at bounding box center [621, 461] width 28 height 8
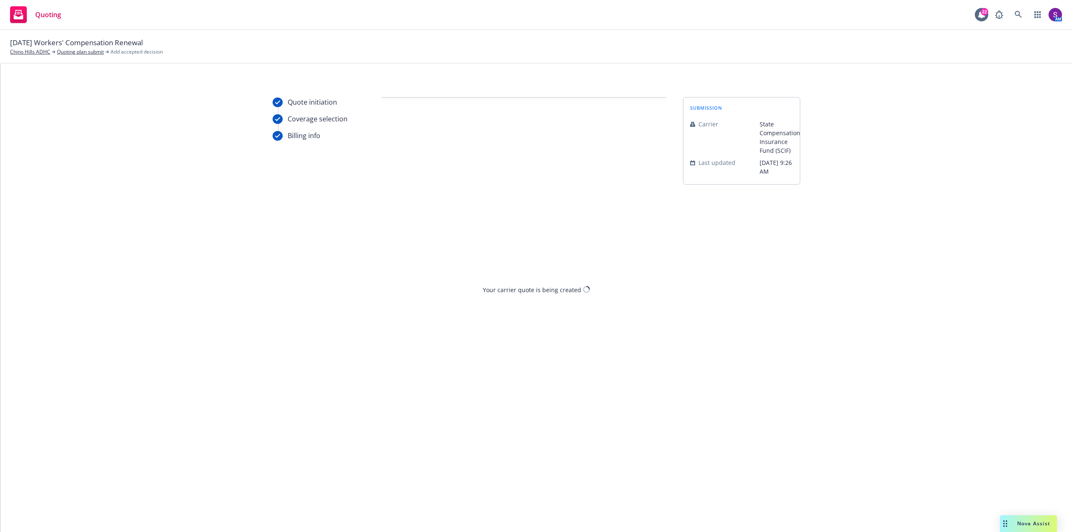
scroll to position [0, 0]
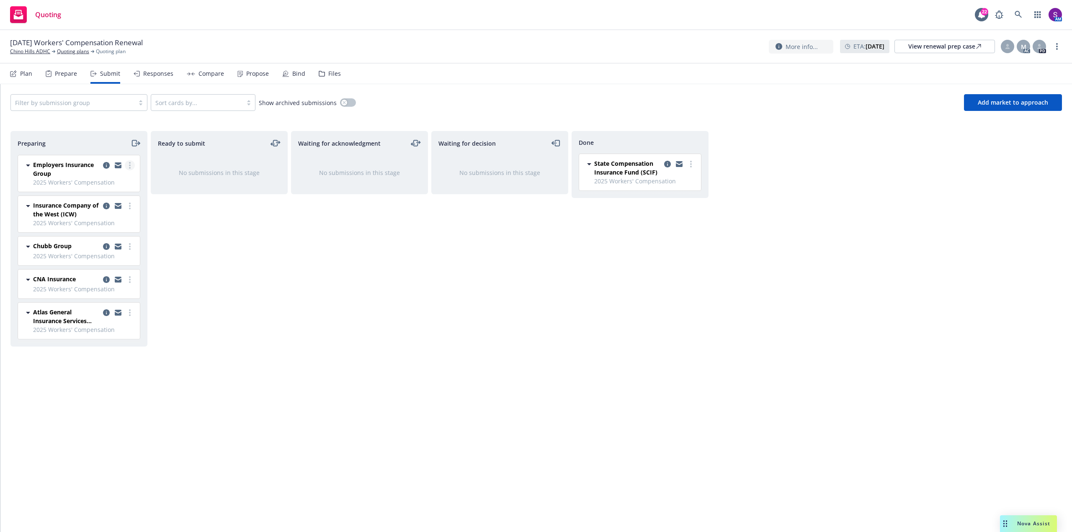
click at [129, 166] on icon "more" at bounding box center [130, 165] width 2 height 7
click at [117, 186] on span "Complete preparation" at bounding box center [92, 182] width 82 height 8
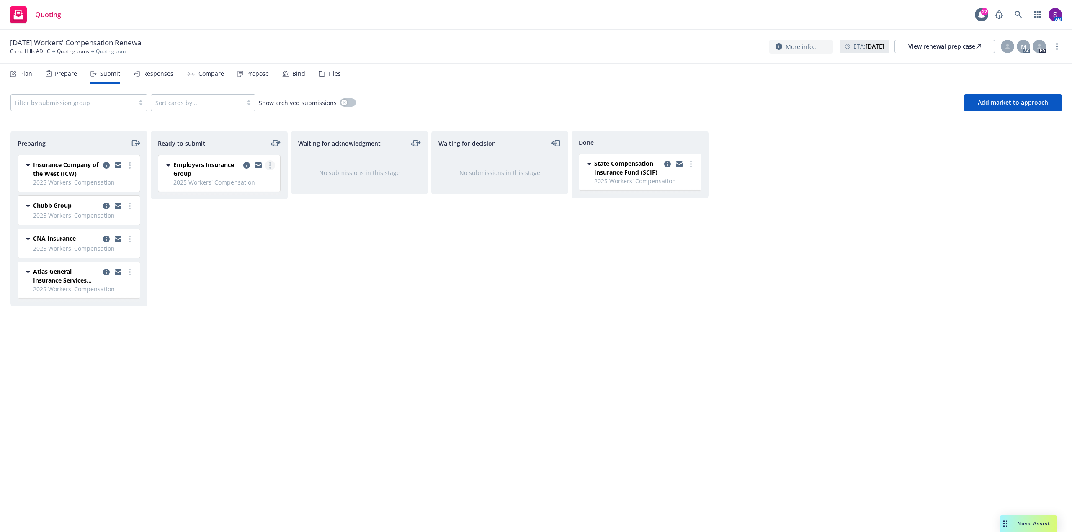
click at [266, 166] on link "more" at bounding box center [270, 165] width 10 height 10
click at [240, 264] on span "Add declined decision" at bounding box center [232, 266] width 82 height 8
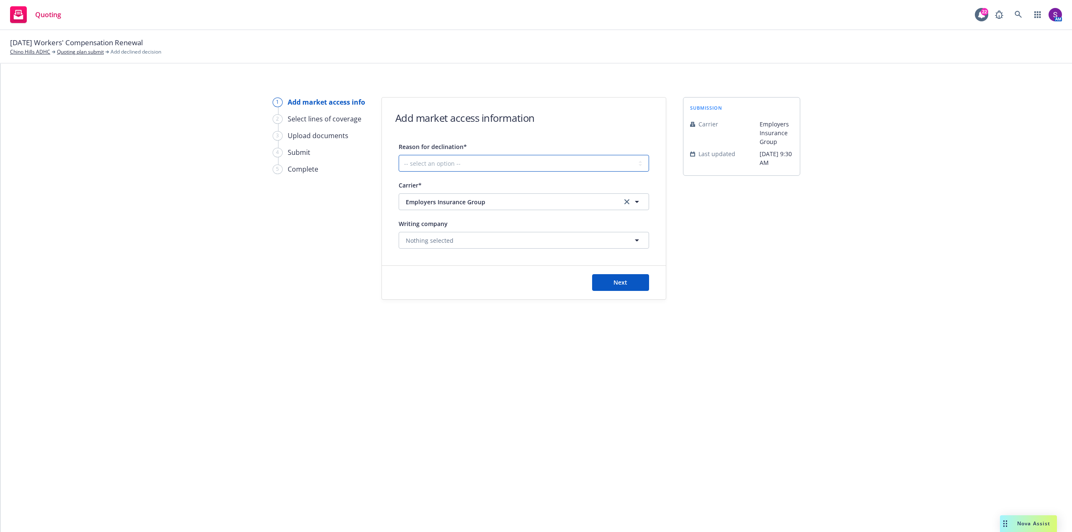
click at [457, 167] on select "-- select an option -- Cannot compete with other markets Carrier non-renewed Ca…" at bounding box center [523, 163] width 250 height 17
select select "CLIENT_NATURE_OF_SERVICES"
click at [398, 155] on select "-- select an option -- Cannot compete with other markets Carrier non-renewed Ca…" at bounding box center [523, 163] width 250 height 17
click at [619, 282] on span "Next" at bounding box center [620, 282] width 14 height 8
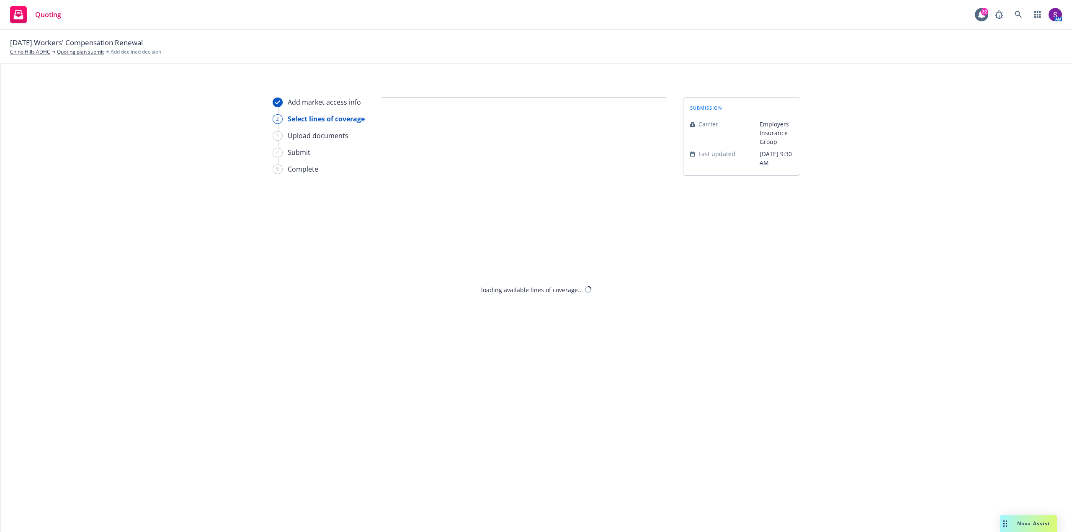
select select "CLIENT_NATURE_OF_SERVICES"
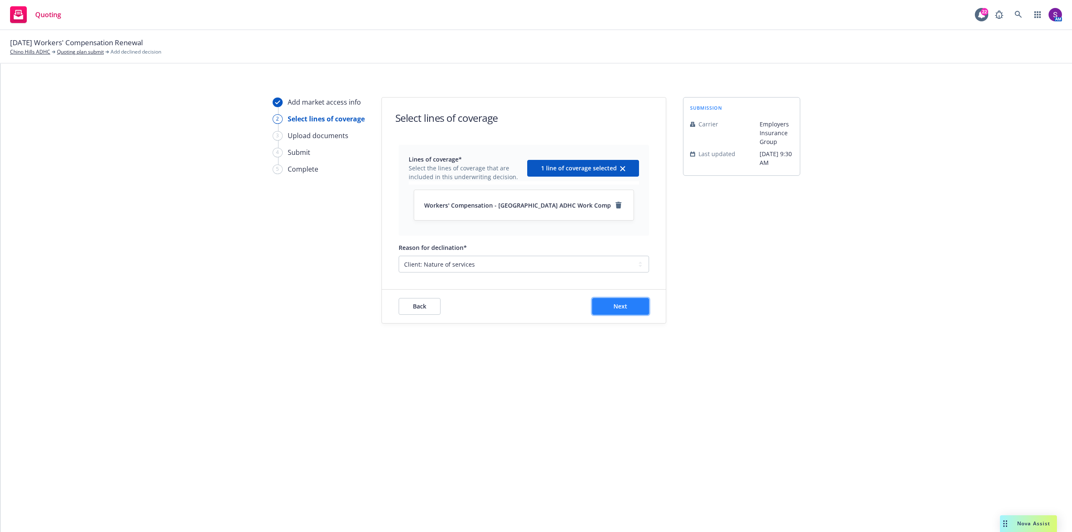
click at [627, 300] on button "Next" at bounding box center [620, 306] width 57 height 17
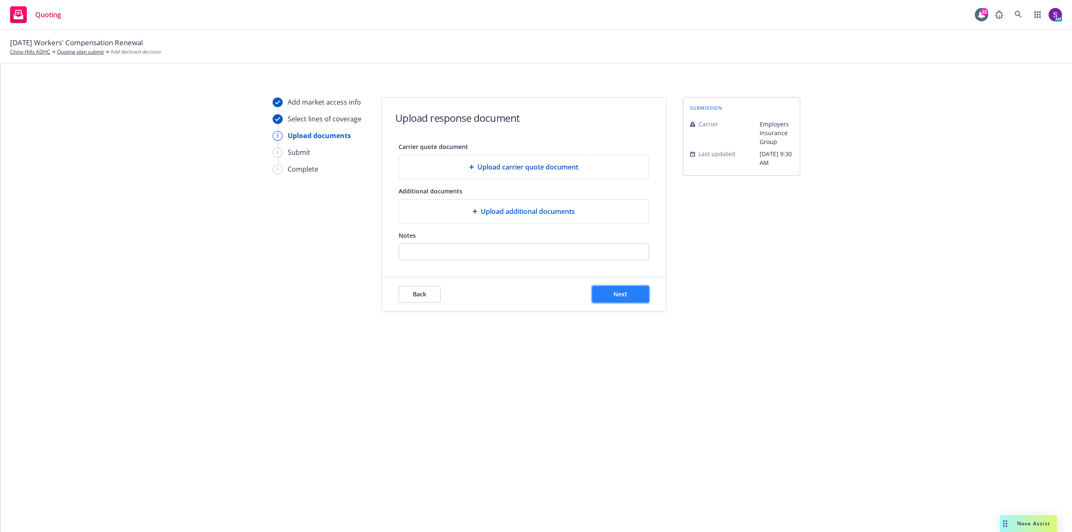
click at [625, 296] on span "Next" at bounding box center [620, 294] width 14 height 8
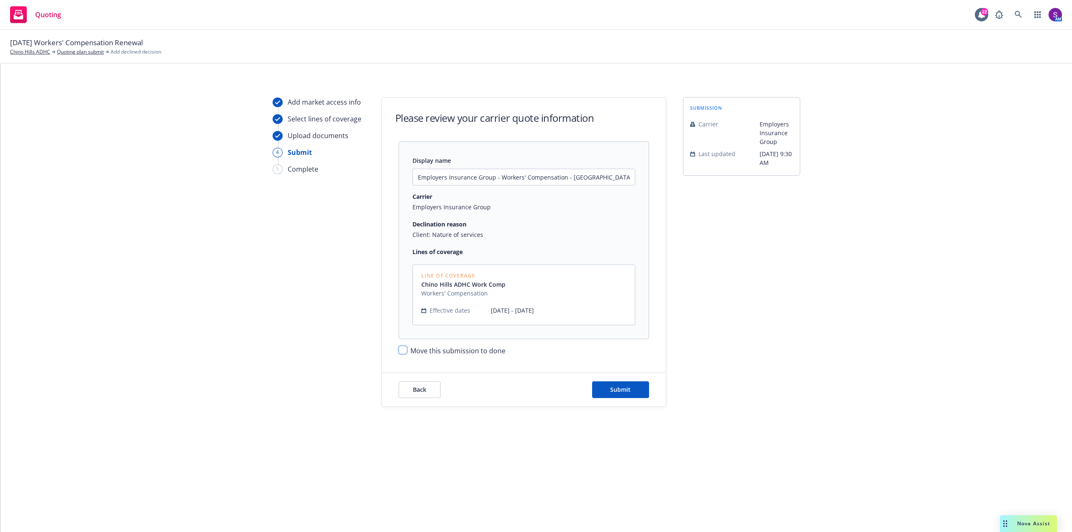
click at [405, 352] on input "Move this submission to done" at bounding box center [402, 350] width 8 height 8
checkbox input "true"
click at [613, 387] on span "Submit" at bounding box center [620, 390] width 21 height 8
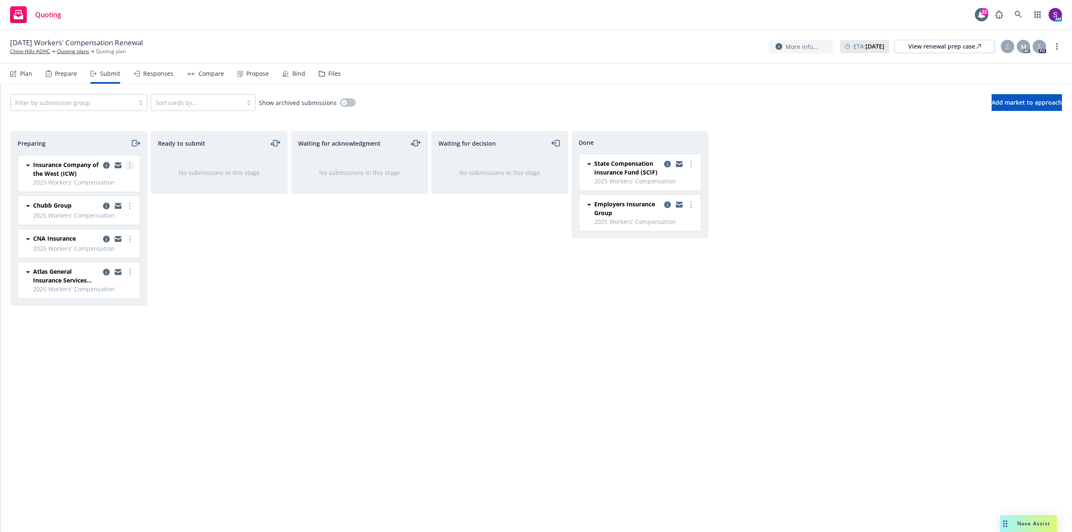
click at [129, 166] on icon "more" at bounding box center [130, 165] width 2 height 7
click at [108, 248] on span "Add declined decision" at bounding box center [92, 249] width 82 height 8
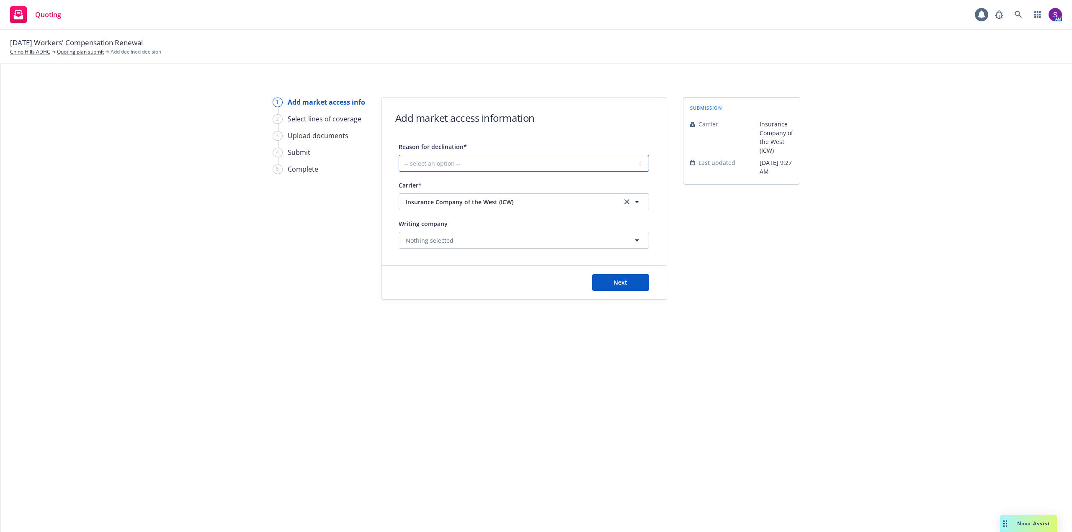
click at [500, 169] on select "-- select an option -- Cannot compete with other markets Carrier non-renewed Ca…" at bounding box center [523, 163] width 250 height 17
select select "CLIENT_NATURE_OF_SERVICES"
click at [398, 155] on select "-- select an option -- Cannot compete with other markets Carrier non-renewed Ca…" at bounding box center [523, 163] width 250 height 17
click at [629, 287] on button "Next" at bounding box center [620, 282] width 57 height 17
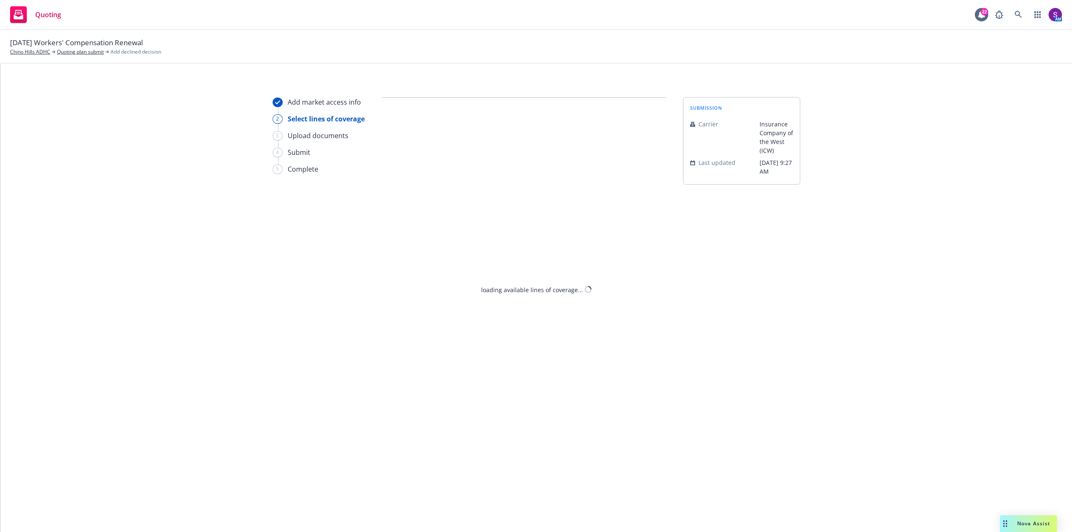
select select "CLIENT_NATURE_OF_SERVICES"
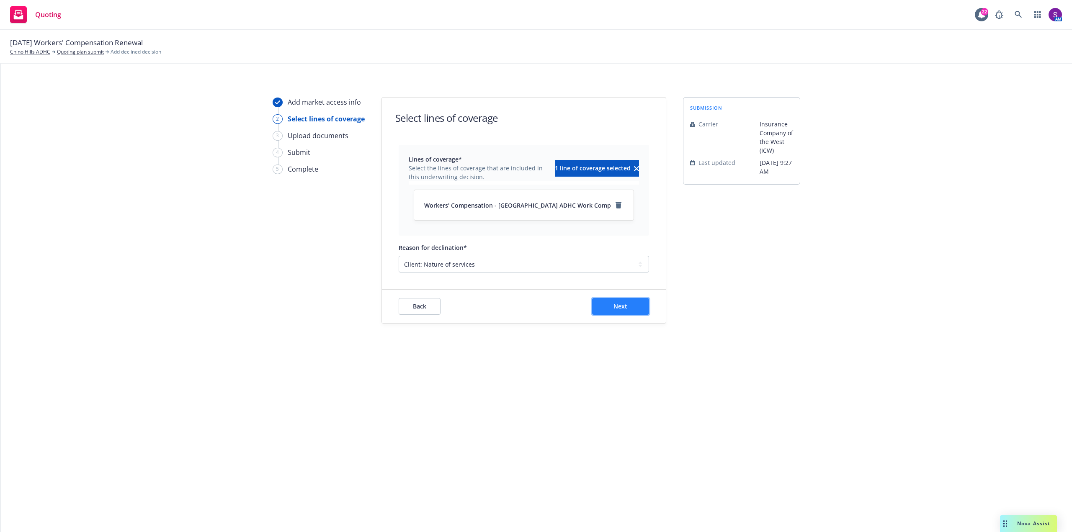
click at [624, 304] on span "Next" at bounding box center [620, 306] width 14 height 8
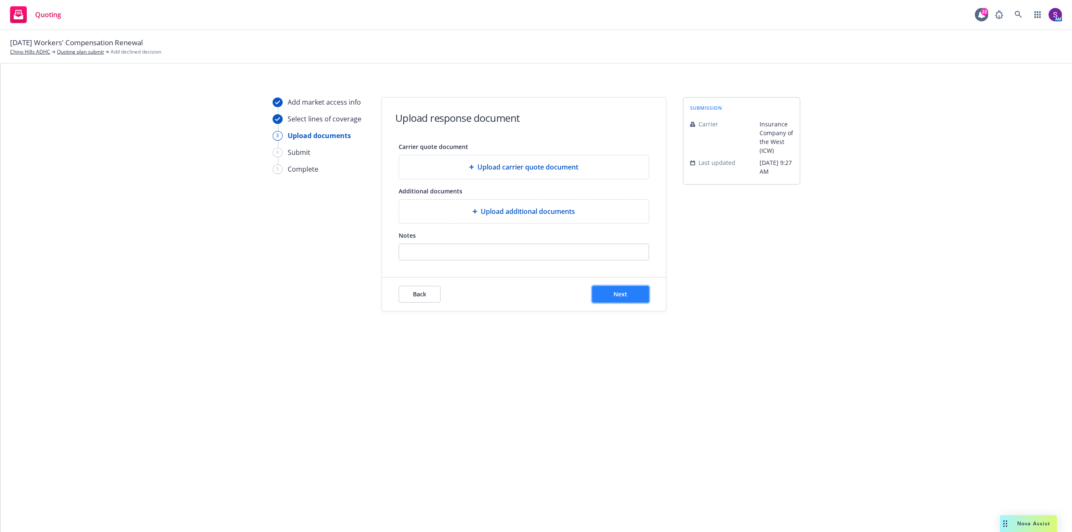
click at [610, 293] on button "Next" at bounding box center [620, 294] width 57 height 17
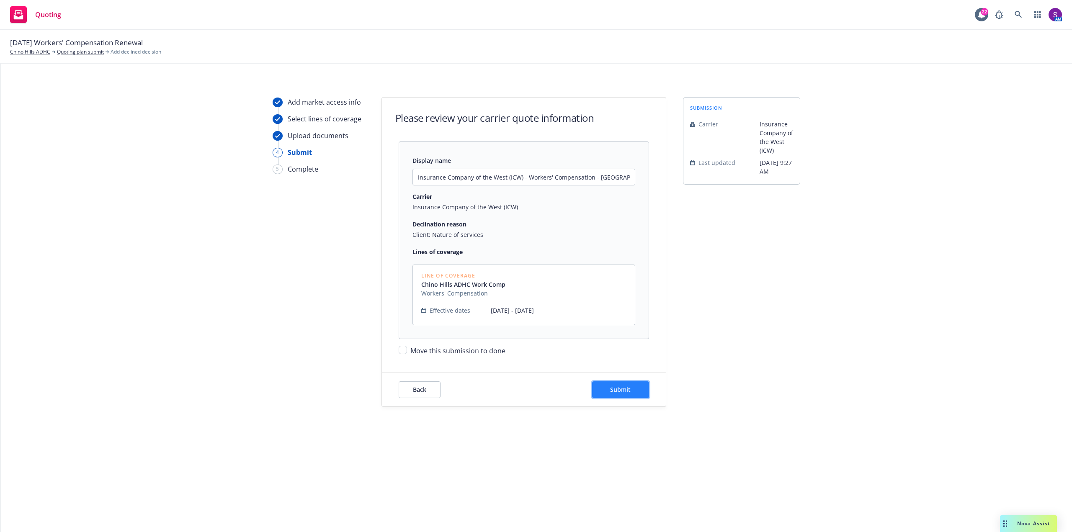
click at [627, 385] on button "Submit" at bounding box center [620, 389] width 57 height 17
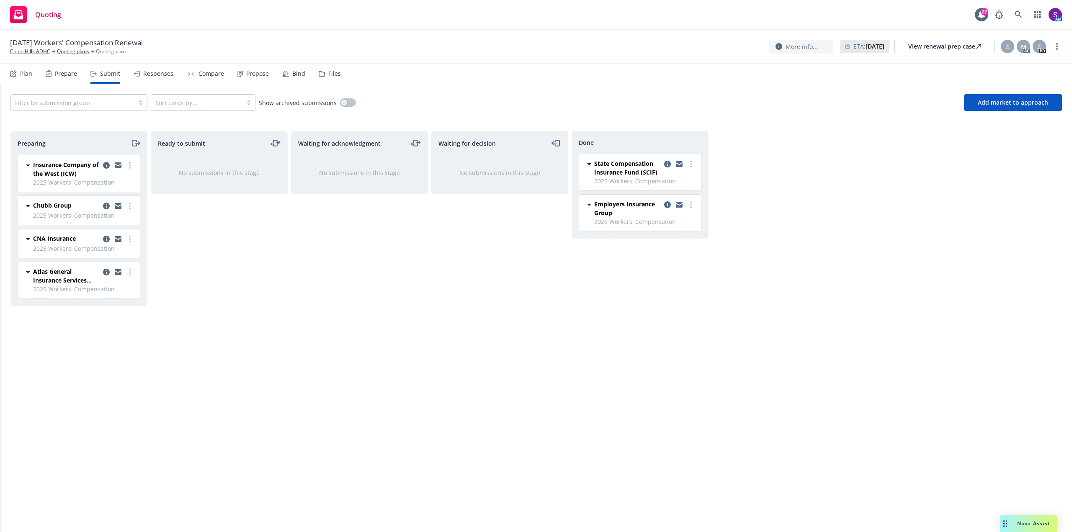
click at [136, 142] on icon "moveRight" at bounding box center [136, 143] width 10 height 10
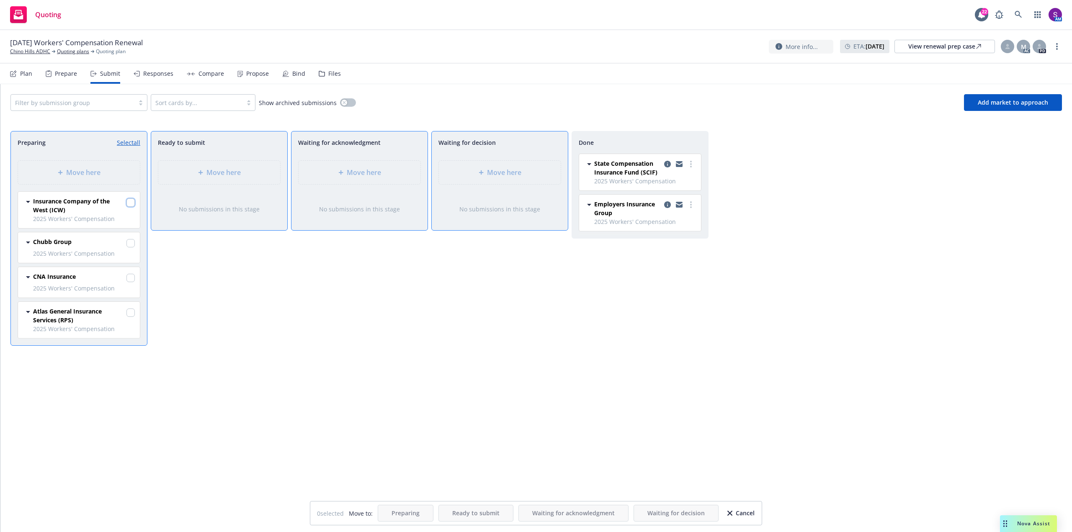
click at [133, 203] on input "checkbox" at bounding box center [130, 202] width 8 height 8
checkbox input "true"
click at [131, 239] on input "checkbox" at bounding box center [130, 243] width 8 height 8
checkbox input "true"
click at [126, 278] on div "CNA Insurance" at bounding box center [84, 278] width 102 height 12
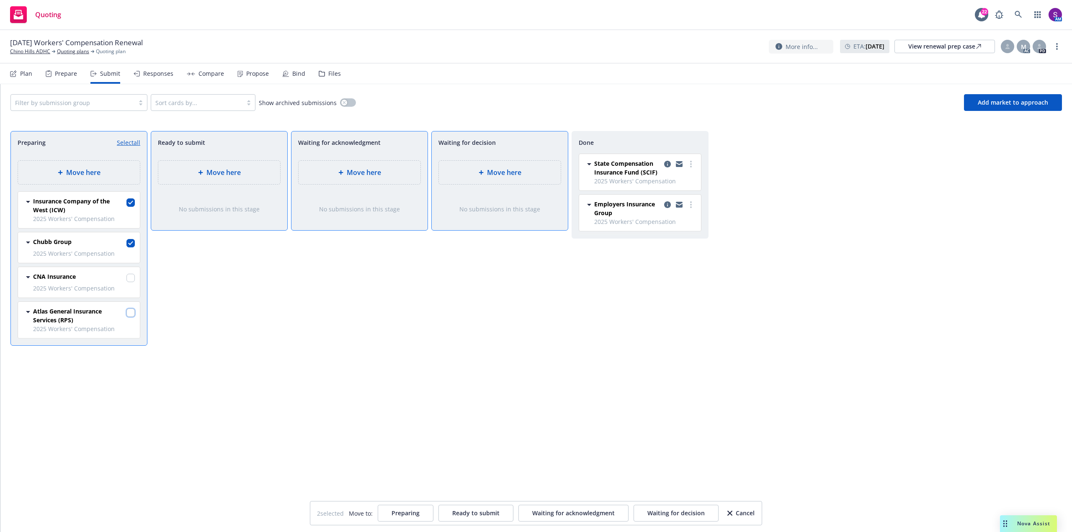
click at [131, 314] on input "checkbox" at bounding box center [130, 313] width 8 height 8
checkbox input "true"
click at [481, 171] on icon at bounding box center [480, 172] width 5 height 5
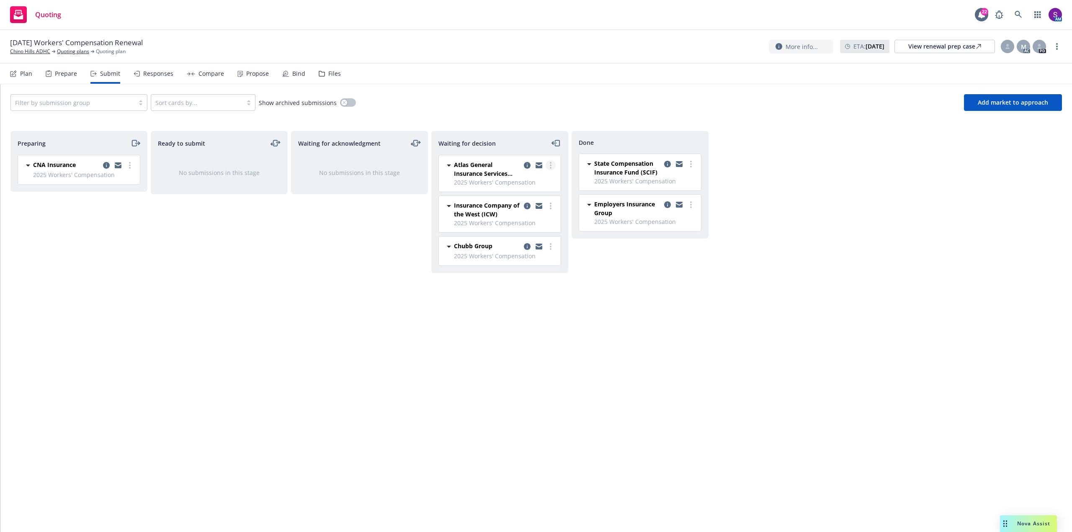
click at [552, 168] on link "more" at bounding box center [550, 165] width 10 height 10
click at [519, 229] on span "Add declined decision" at bounding box center [512, 233] width 82 height 8
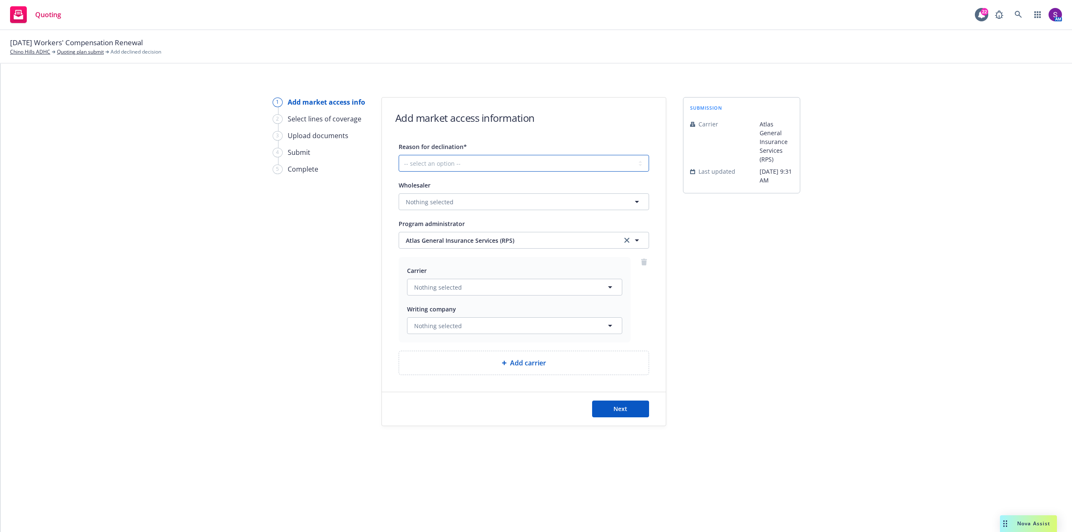
click at [449, 169] on select "-- select an option -- Cannot compete with other markets Carrier non-renewed Ca…" at bounding box center [523, 163] width 250 height 17
select select "CLIENT_NATURE_OF_SERVICES"
click at [398, 155] on select "-- select an option -- Cannot compete with other markets Carrier non-renewed Ca…" at bounding box center [523, 163] width 250 height 17
click at [624, 406] on span "Next" at bounding box center [620, 409] width 14 height 8
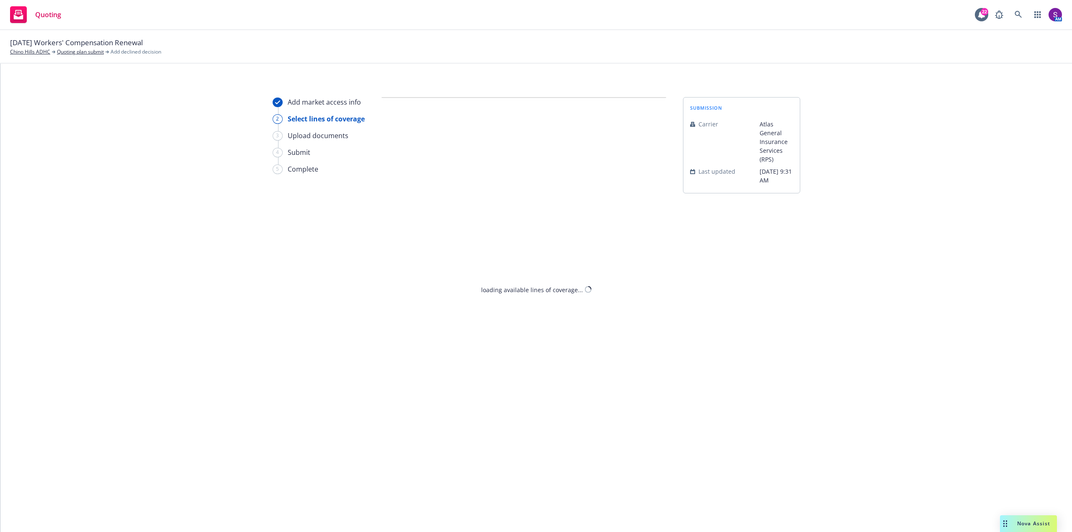
select select "CLIENT_NATURE_OF_SERVICES"
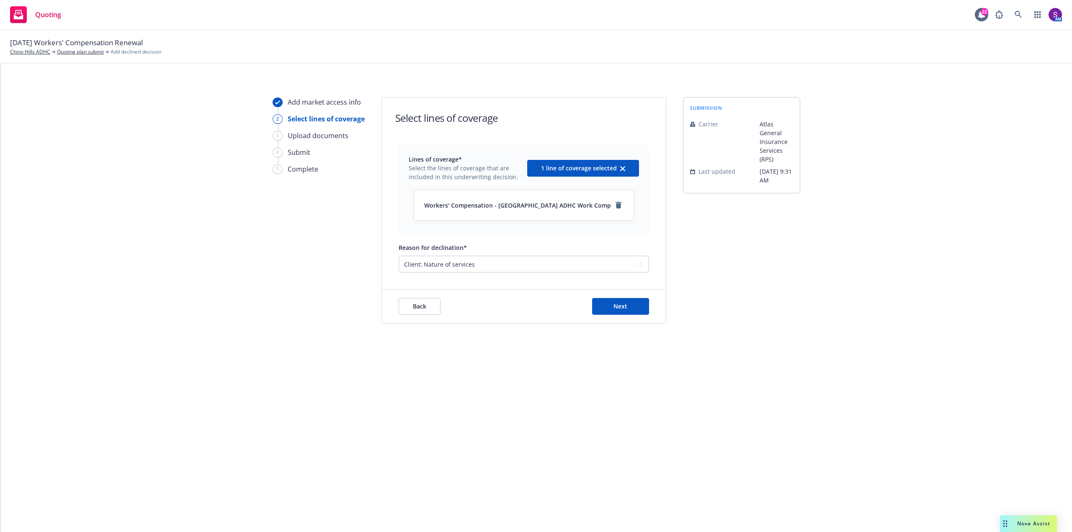
click at [624, 318] on div "Back Next" at bounding box center [524, 306] width 284 height 33
click at [618, 303] on span "Next" at bounding box center [620, 306] width 14 height 8
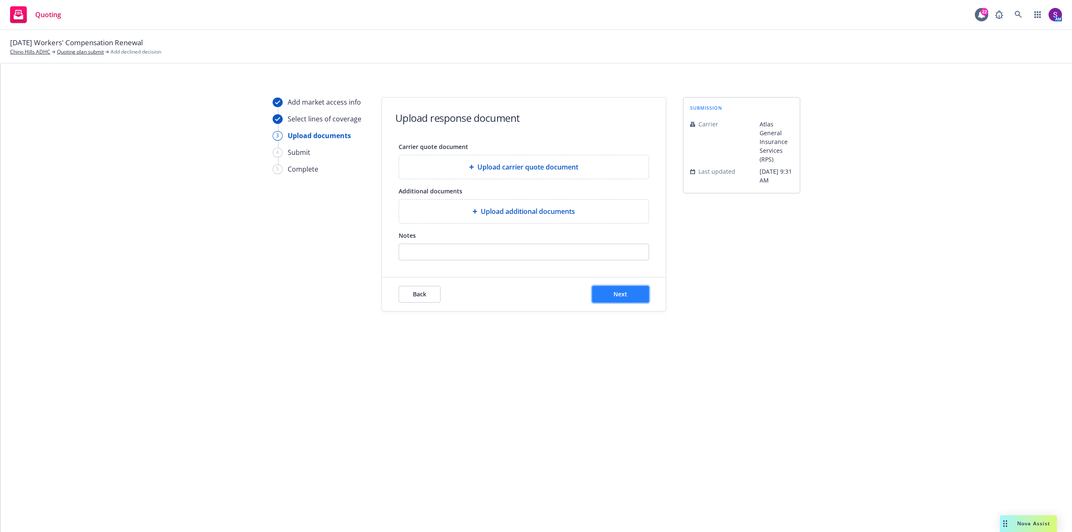
click at [634, 291] on button "Next" at bounding box center [620, 294] width 57 height 17
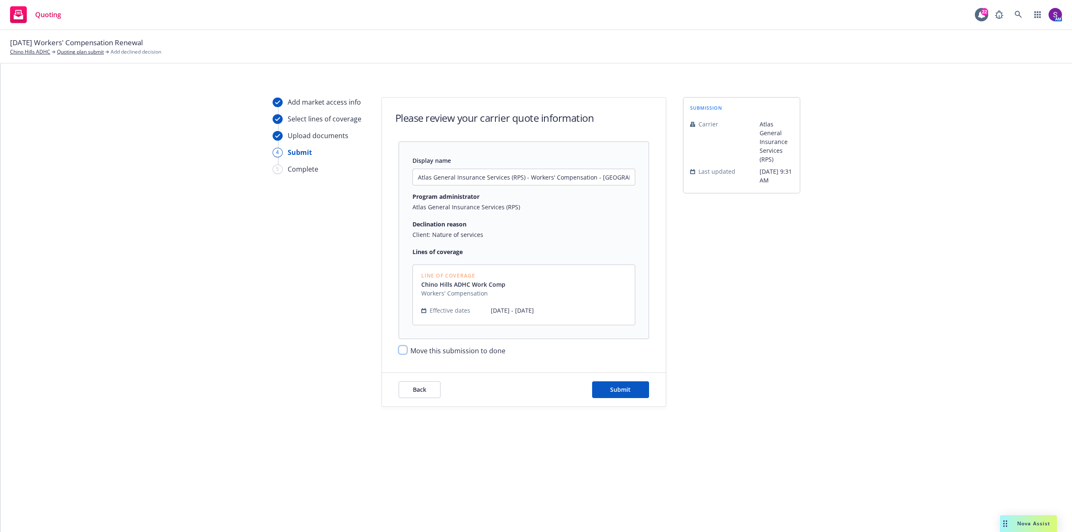
click at [403, 352] on input "Move this submission to done" at bounding box center [402, 350] width 8 height 8
checkbox input "true"
click at [626, 387] on span "Submit" at bounding box center [620, 390] width 21 height 8
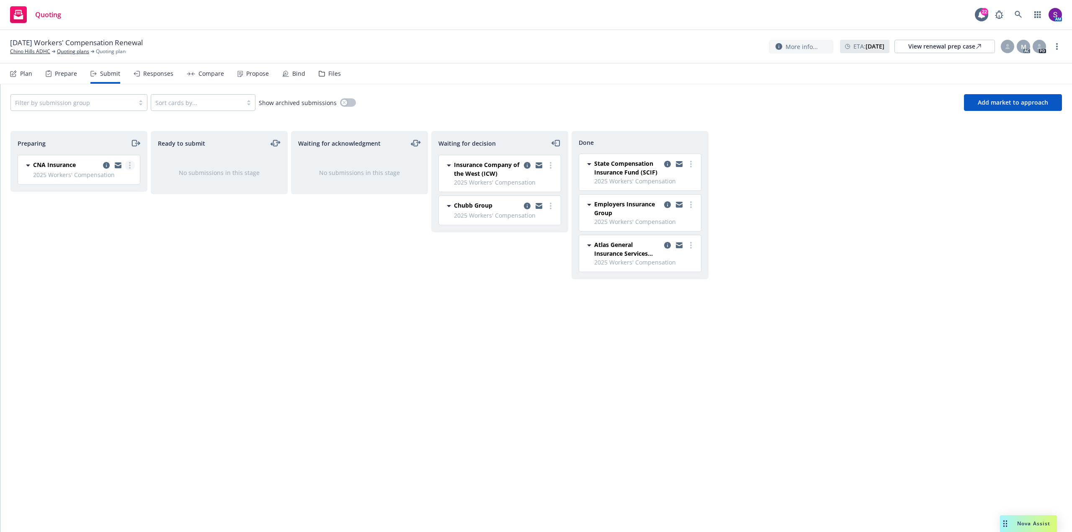
click at [131, 164] on link "more" at bounding box center [130, 165] width 10 height 10
click at [109, 249] on span "Add declined decision" at bounding box center [92, 249] width 82 height 8
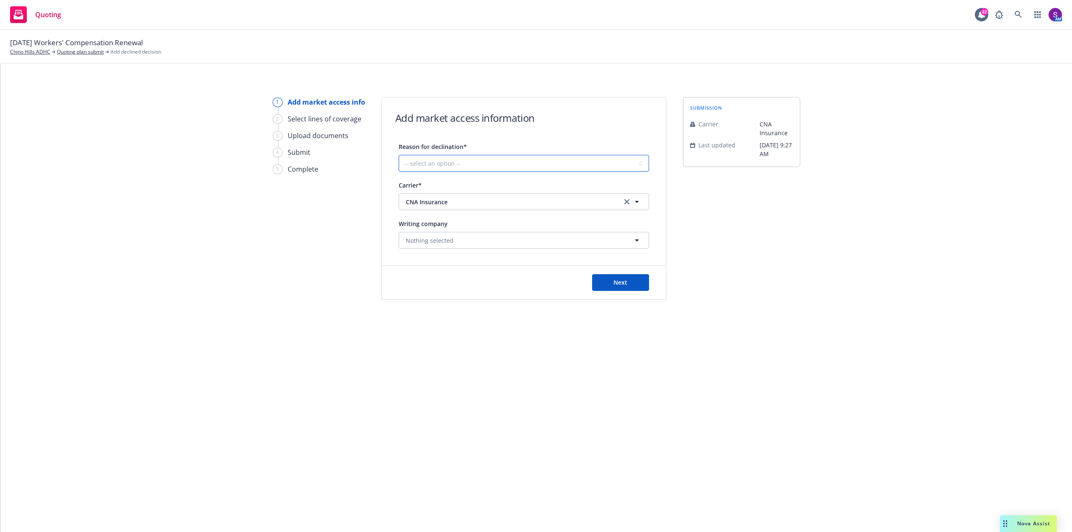
click at [468, 162] on select "-- select an option -- Cannot compete with other markets Carrier non-renewed Ca…" at bounding box center [523, 163] width 250 height 17
select select "CLIENT_NATURE_OF_SERVICES"
click at [398, 155] on select "-- select an option -- Cannot compete with other markets Carrier non-renewed Ca…" at bounding box center [523, 163] width 250 height 17
click at [626, 279] on span "Next" at bounding box center [620, 282] width 14 height 8
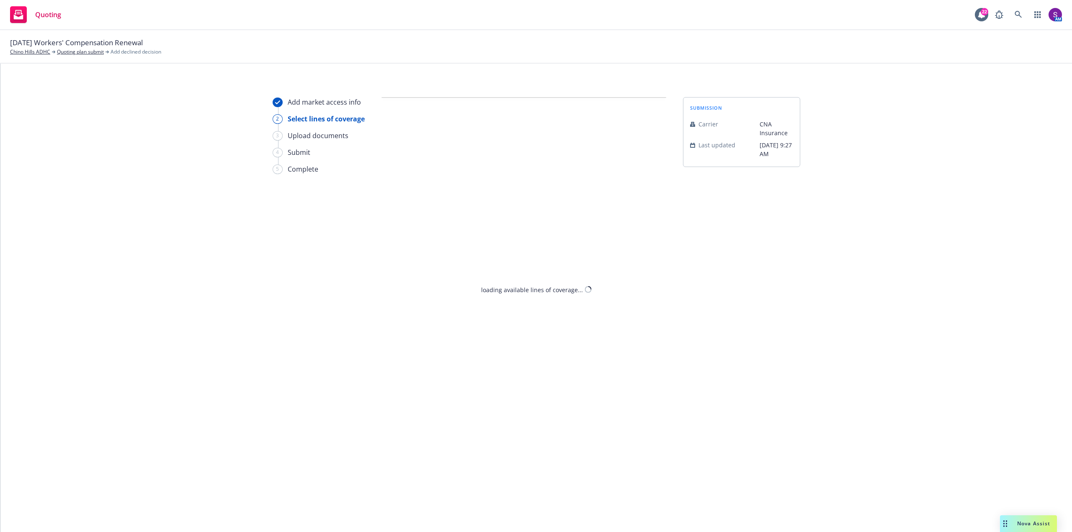
select select "CLIENT_NATURE_OF_SERVICES"
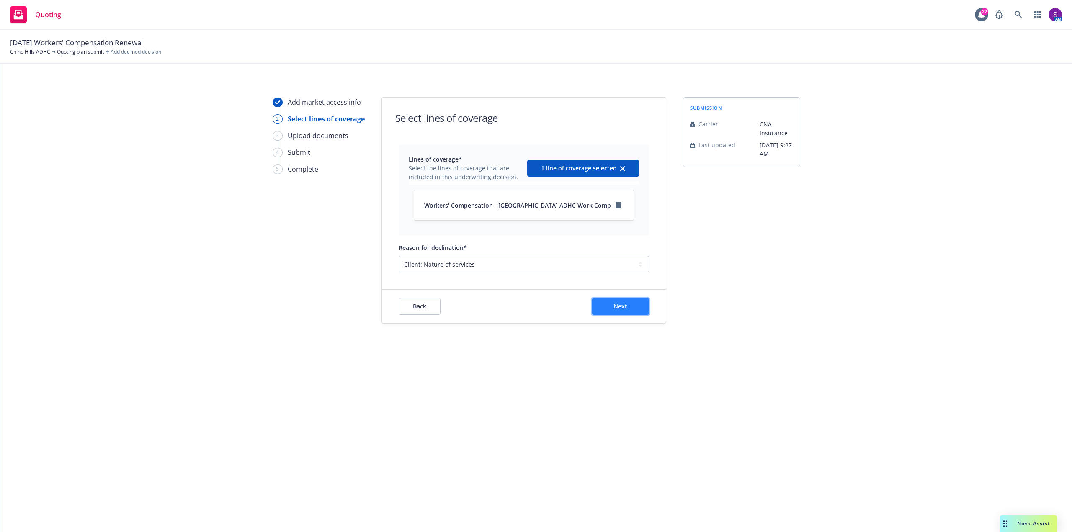
click at [618, 309] on span "Next" at bounding box center [620, 306] width 14 height 8
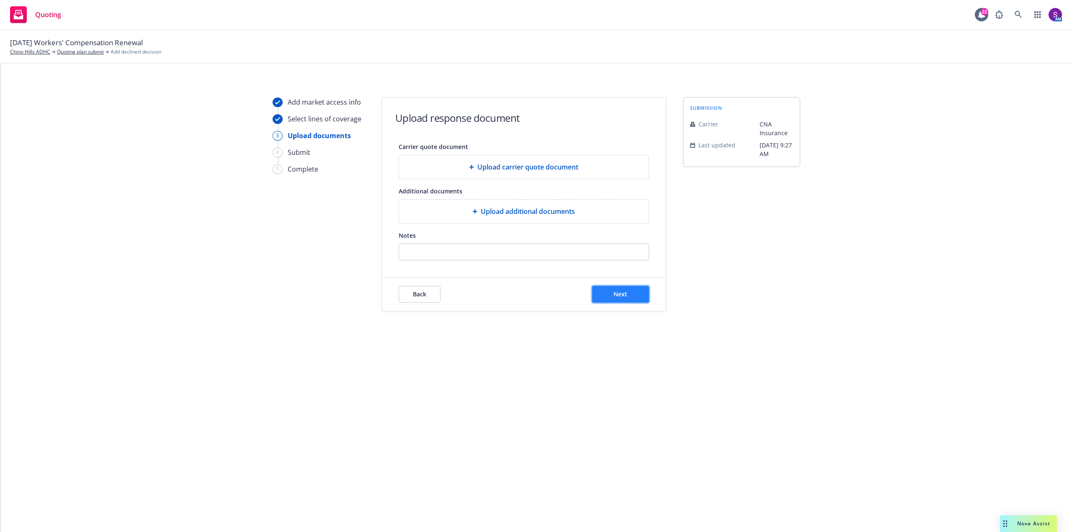
click at [619, 295] on span "Next" at bounding box center [620, 294] width 14 height 8
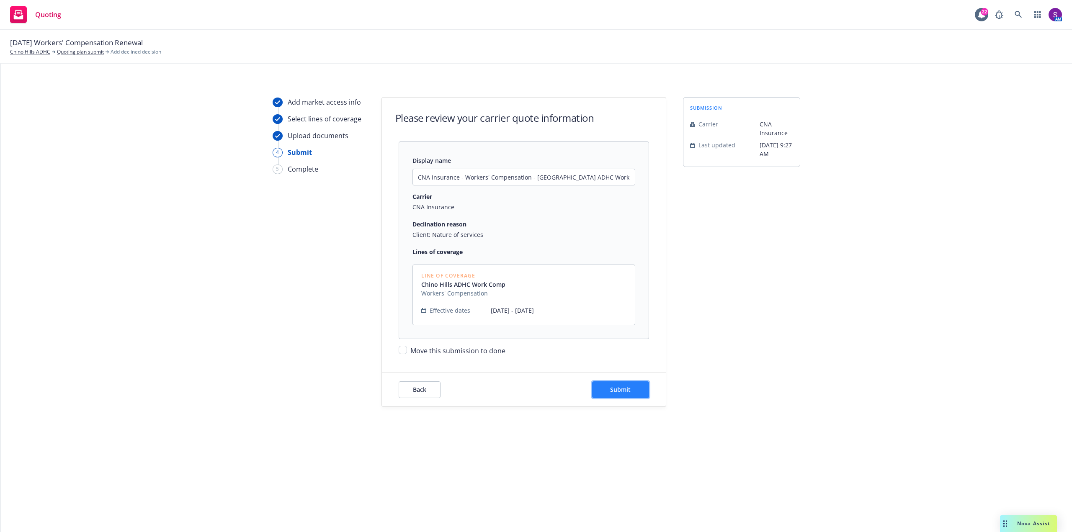
click at [616, 397] on button "Submit" at bounding box center [620, 389] width 57 height 17
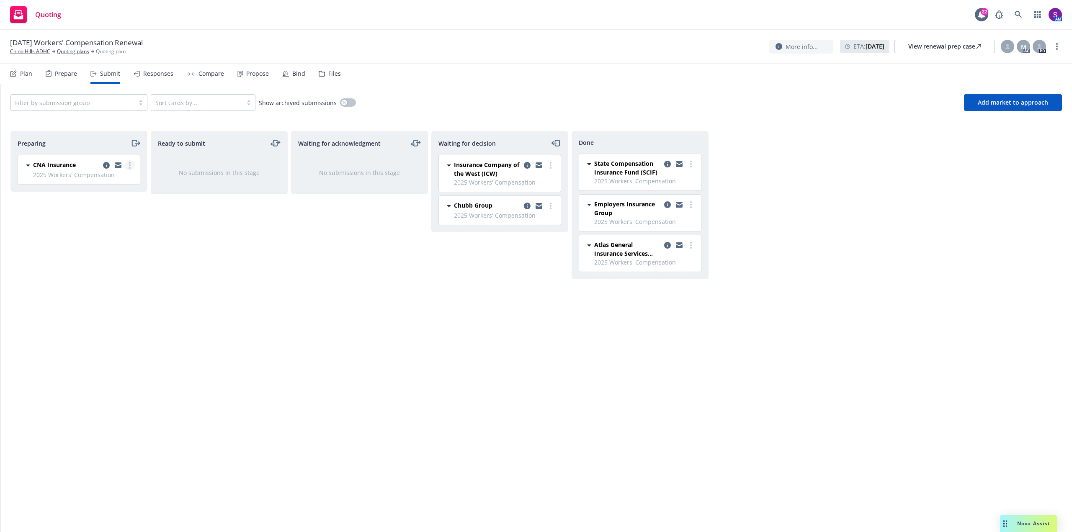
click at [134, 164] on link "more" at bounding box center [130, 165] width 10 height 10
click at [105, 215] on span "Move to done" at bounding box center [80, 216] width 58 height 8
click at [554, 166] on link "more" at bounding box center [550, 165] width 10 height 10
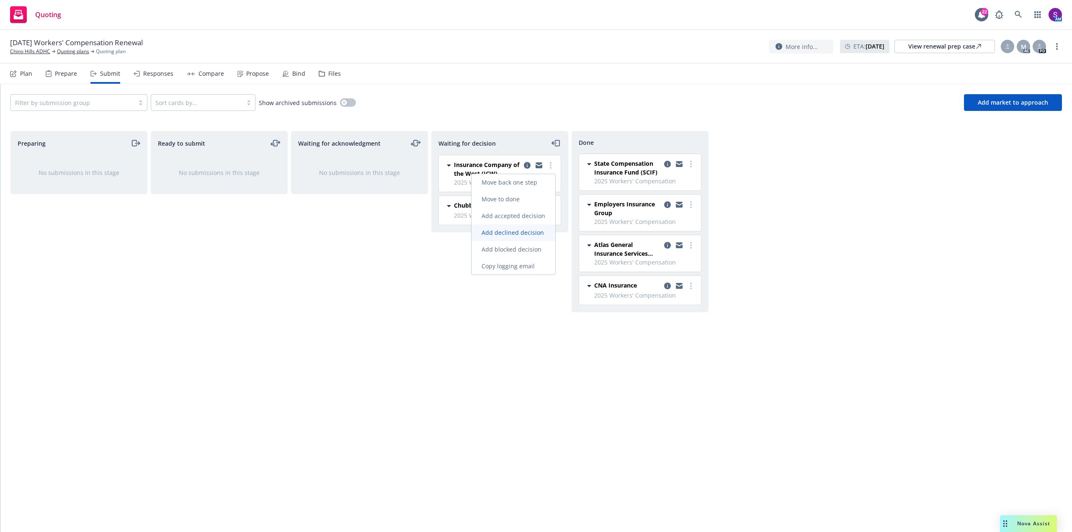
click at [525, 236] on span "Add declined decision" at bounding box center [512, 233] width 82 height 8
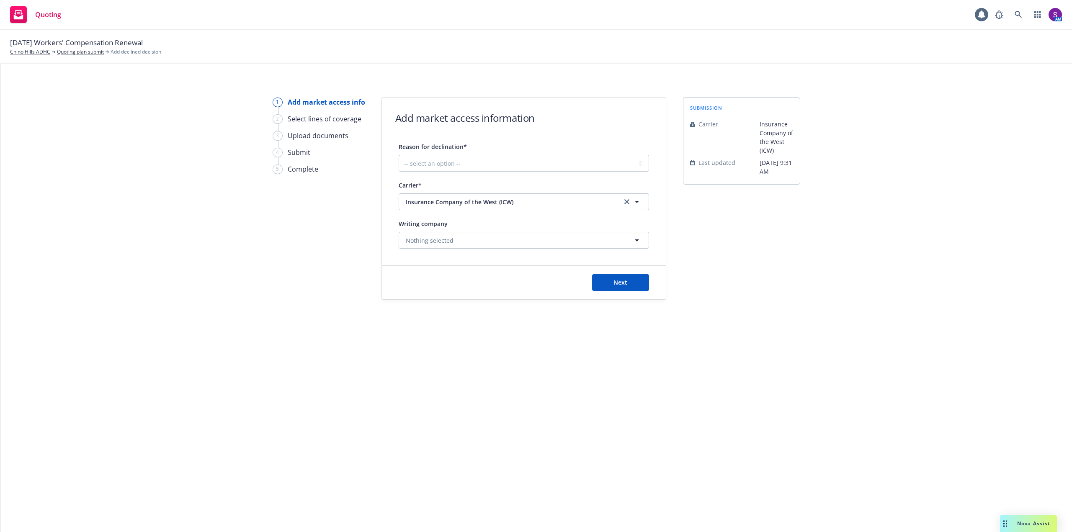
click at [468, 174] on div "Reason for declination* -- select an option -- Cannot compete with other market…" at bounding box center [523, 194] width 250 height 107
click at [461, 166] on select "-- select an option -- Cannot compete with other markets Carrier non-renewed Ca…" at bounding box center [523, 163] width 250 height 17
select select "CLIENT_NATURE_OF_SERVICES"
click at [398, 155] on select "-- select an option -- Cannot compete with other markets Carrier non-renewed Ca…" at bounding box center [523, 163] width 250 height 17
click at [622, 285] on span "Next" at bounding box center [620, 282] width 14 height 8
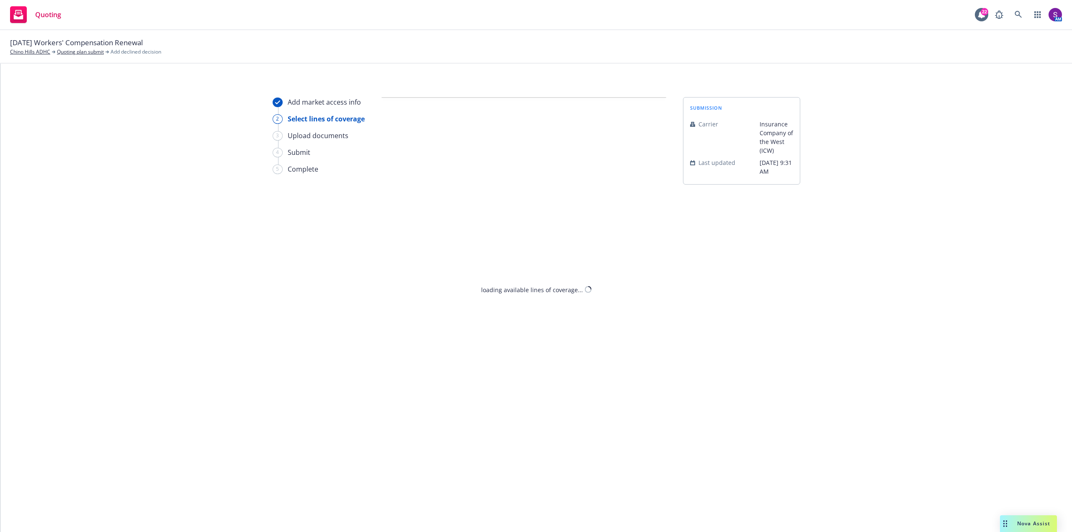
select select "CLIENT_NATURE_OF_SERVICES"
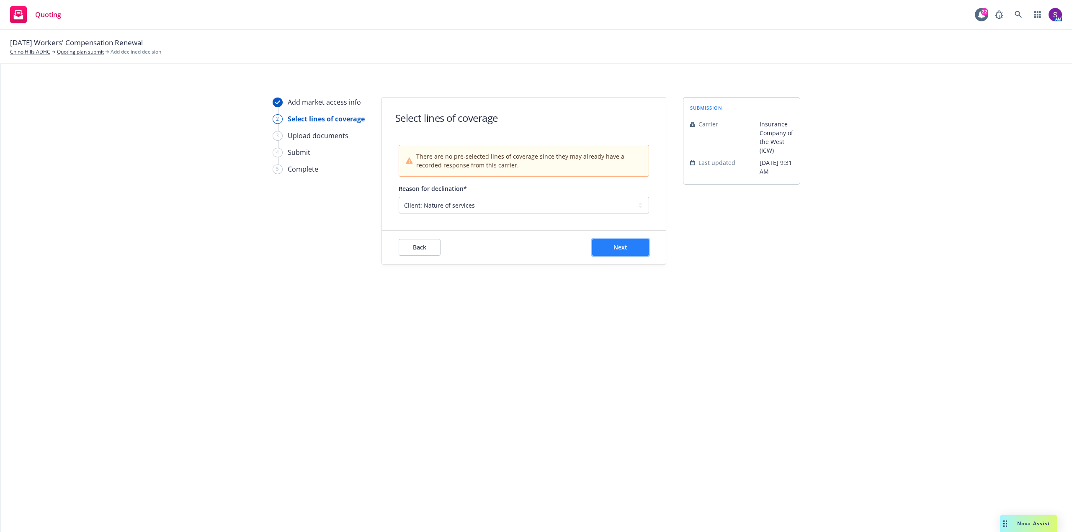
click at [632, 248] on button "Next" at bounding box center [620, 247] width 57 height 17
click at [630, 257] on button "Next" at bounding box center [620, 257] width 57 height 17
click at [495, 221] on select "-- select an option -- Cannot compete with other markets Carrier non-renewed Ca…" at bounding box center [523, 215] width 250 height 17
click at [398, 207] on select "-- select an option -- Cannot compete with other markets Carrier non-renewed Ca…" at bounding box center [523, 215] width 250 height 17
click at [475, 167] on span "There are no pre-selected lines of coverage since they may already have a recor…" at bounding box center [528, 161] width 225 height 18
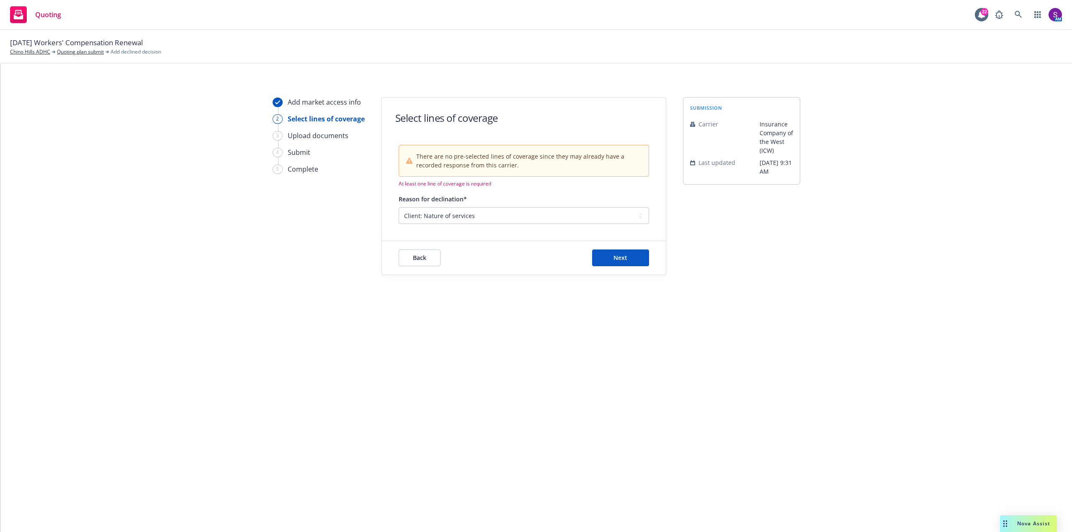
click at [434, 170] on div "There are no pre-selected lines of coverage since they may already have a recor…" at bounding box center [523, 160] width 249 height 31
click at [612, 257] on button "Next" at bounding box center [620, 257] width 57 height 17
click at [426, 258] on button "Back" at bounding box center [419, 257] width 42 height 17
select select "CLIENT_NATURE_OF_SERVICES"
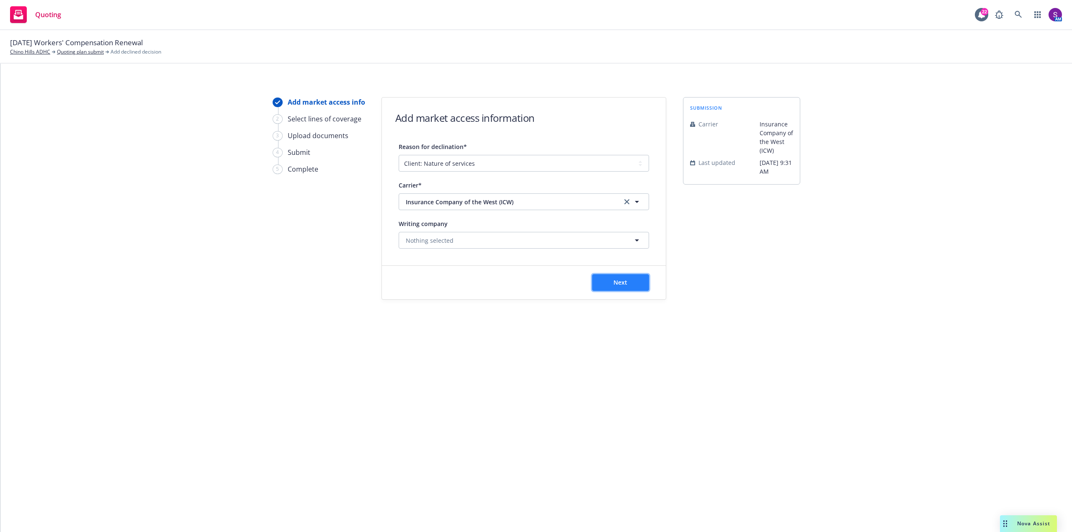
click at [609, 281] on button "Next" at bounding box center [620, 282] width 57 height 17
select select "CLIENT_NATURE_OF_SERVICES"
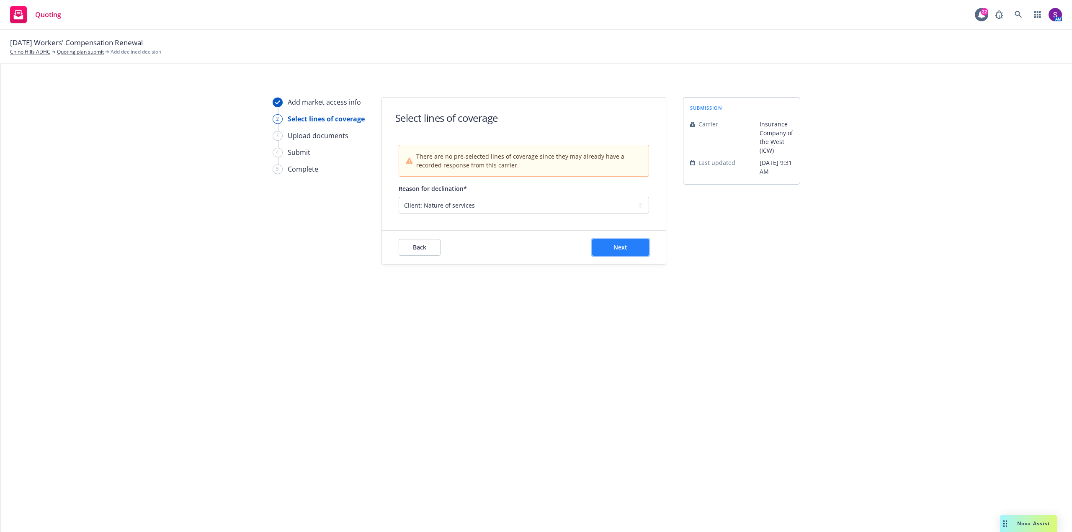
click at [640, 252] on button "Next" at bounding box center [620, 247] width 57 height 17
click at [91, 54] on link "Quoting plan submit" at bounding box center [80, 52] width 47 height 8
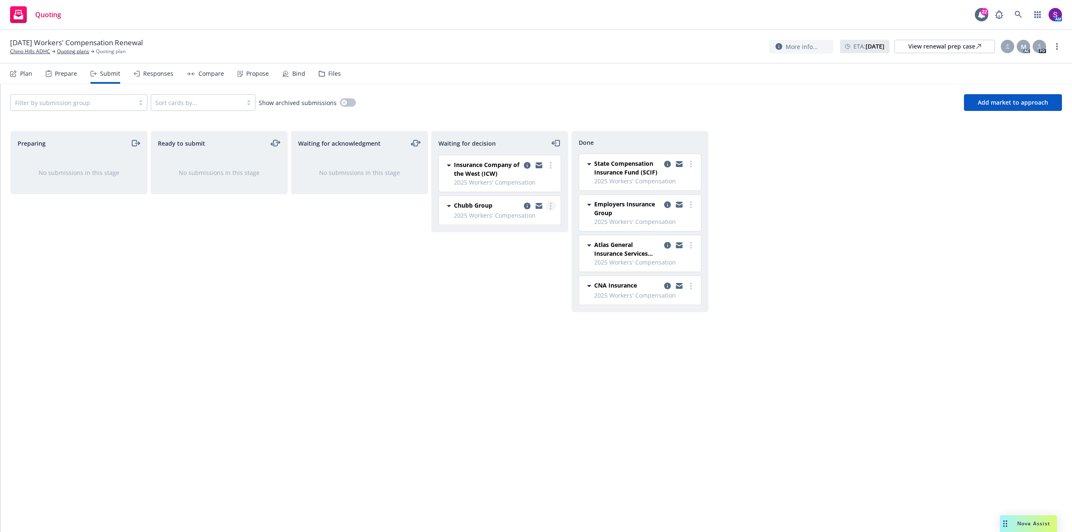
click at [551, 205] on icon "more" at bounding box center [551, 206] width 2 height 7
click at [524, 275] on span "Add declined decision" at bounding box center [512, 273] width 82 height 8
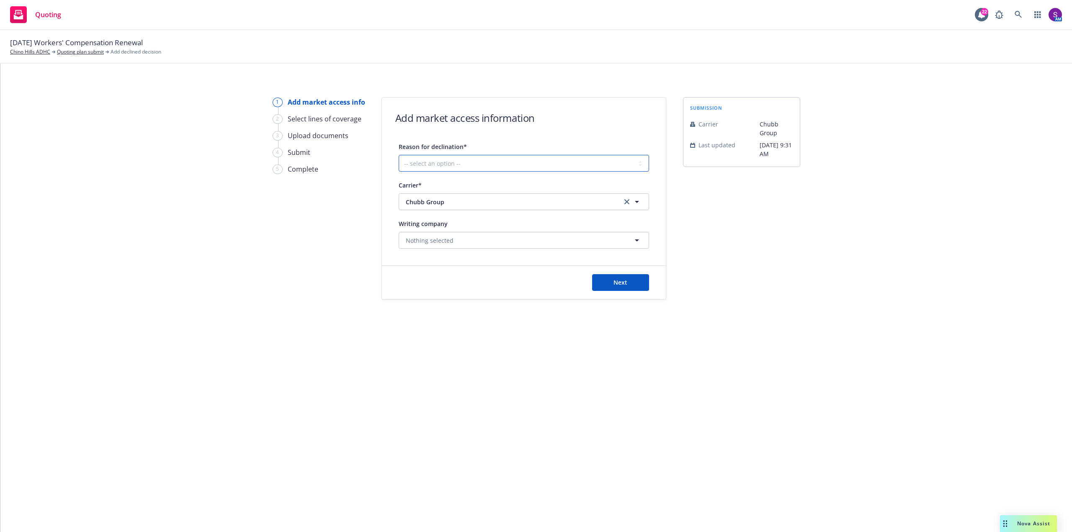
click at [427, 157] on select "-- select an option -- Cannot compete with other markets Carrier non-renewed Ca…" at bounding box center [523, 163] width 250 height 17
select select "CLIENT_NATURE_OF_SERVICES"
click at [398, 155] on select "-- select an option -- Cannot compete with other markets Carrier non-renewed Ca…" at bounding box center [523, 163] width 250 height 17
click at [621, 285] on span "Next" at bounding box center [620, 282] width 14 height 8
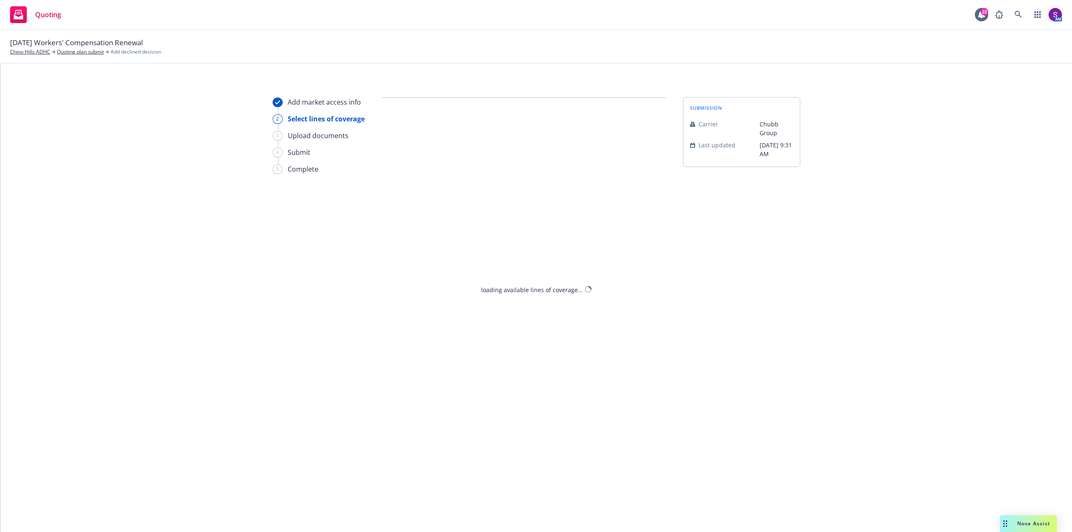
select select "CLIENT_NATURE_OF_SERVICES"
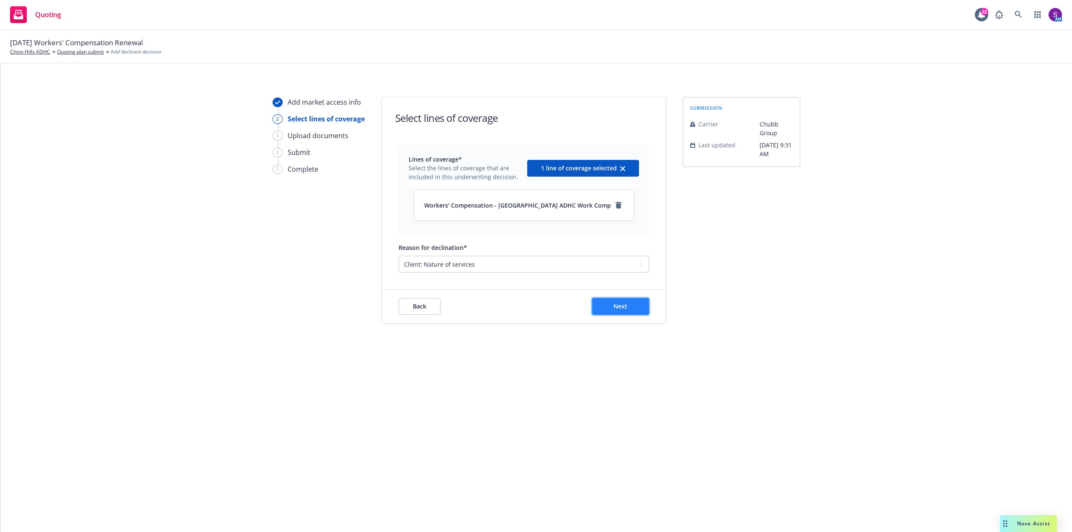
click at [638, 303] on button "Next" at bounding box center [620, 306] width 57 height 17
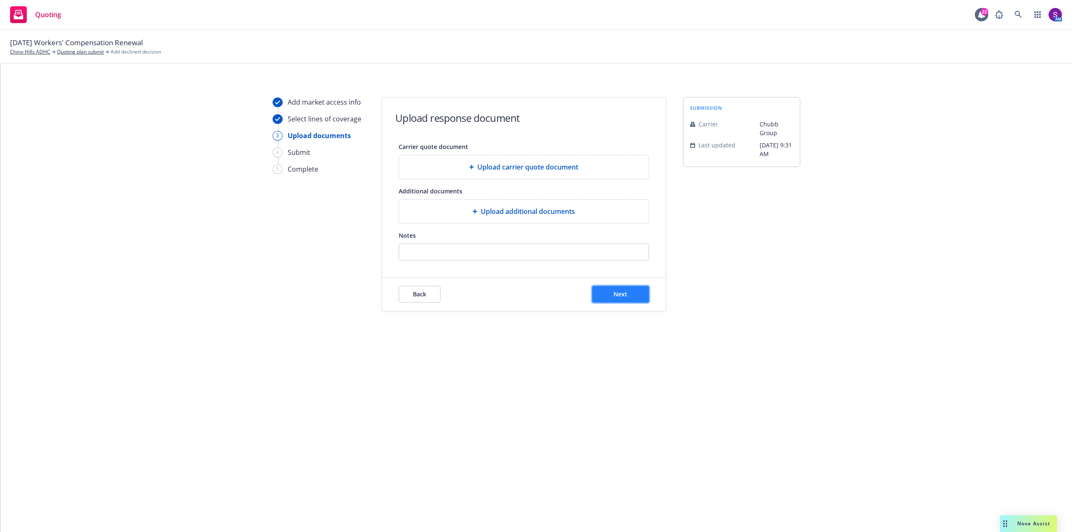
click at [618, 299] on button "Next" at bounding box center [620, 294] width 57 height 17
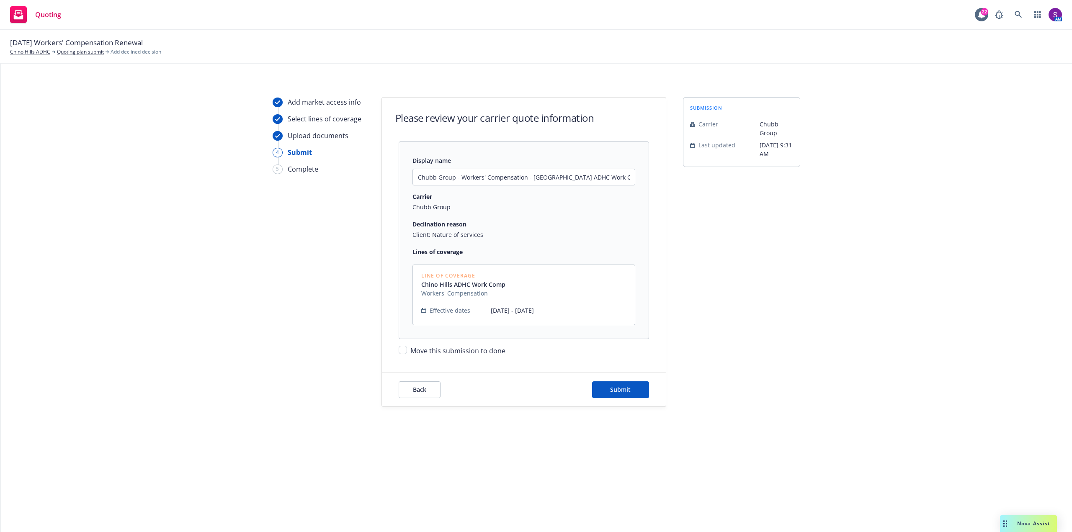
click at [398, 346] on div "Display name Chubb Group - Workers' Compensation - Chino Hills ADHC Work Comp C…" at bounding box center [524, 248] width 284 height 214
click at [402, 350] on input "Move this submission to done" at bounding box center [402, 350] width 8 height 8
checkbox input "true"
click at [630, 392] on span "Submit" at bounding box center [620, 390] width 21 height 8
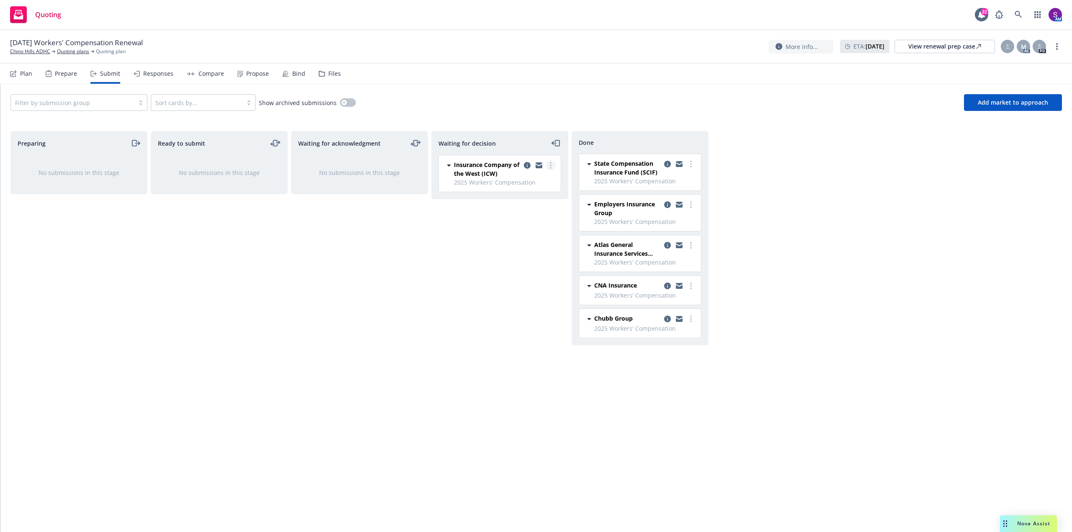
click at [548, 168] on link "more" at bounding box center [550, 165] width 10 height 10
click at [510, 198] on span "Move to done" at bounding box center [500, 199] width 58 height 8
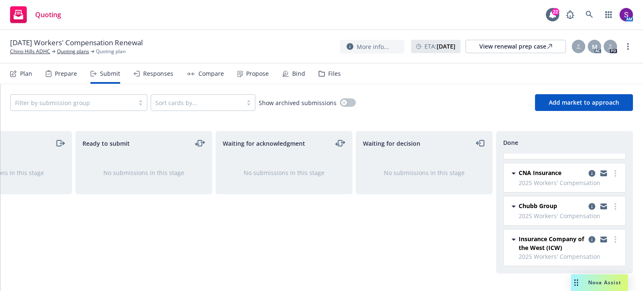
scroll to position [117, 0]
click at [34, 50] on link "Chino Hills ADHC" at bounding box center [30, 52] width 40 height 8
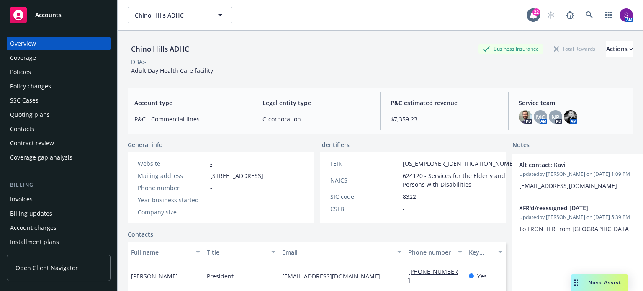
click at [50, 72] on div "Policies" at bounding box center [58, 71] width 97 height 13
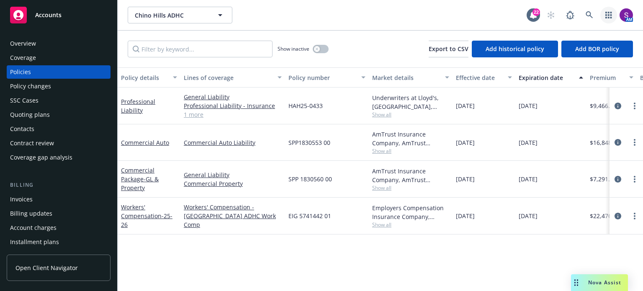
click at [608, 16] on icon "button" at bounding box center [608, 15] width 7 height 7
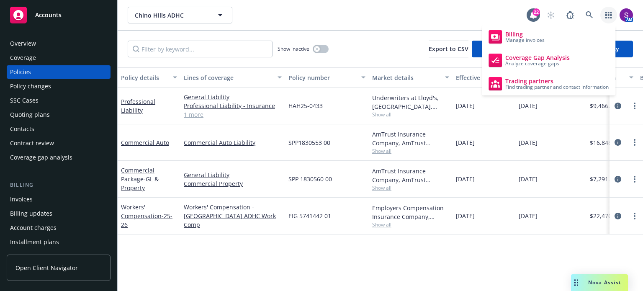
drag, startPoint x: 353, startPoint y: 14, endPoint x: 338, endPoint y: 16, distance: 15.2
click at [353, 14] on div "Chino Hills ADHC [GEOGRAPHIC_DATA] ADHC" at bounding box center [327, 15] width 399 height 17
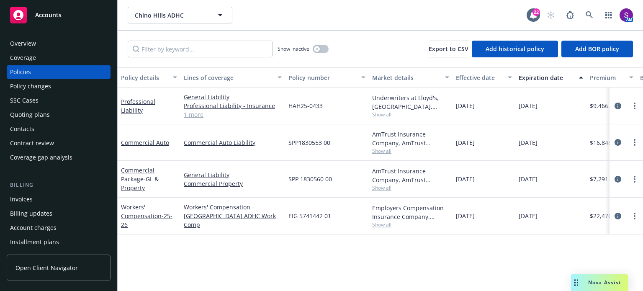
click at [31, 48] on div "Overview" at bounding box center [23, 43] width 26 height 13
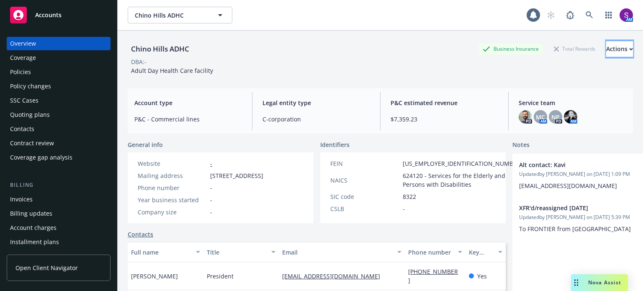
click at [607, 42] on div "Actions" at bounding box center [619, 49] width 27 height 16
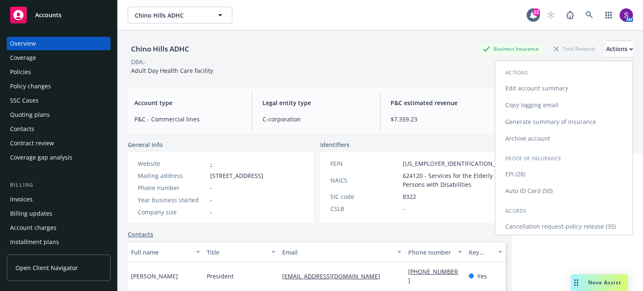
click at [548, 103] on link "Copy logging email" at bounding box center [563, 105] width 137 height 17
